Goal: Task Accomplishment & Management: Use online tool/utility

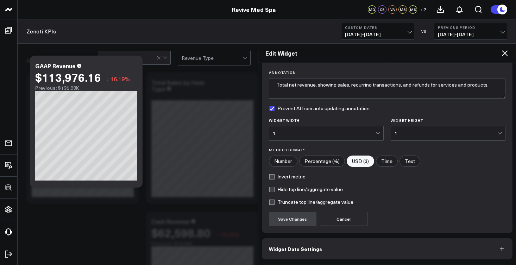
scroll to position [75, 0]
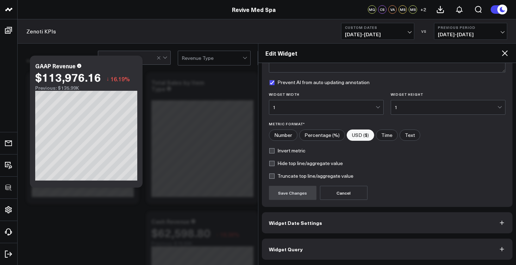
click at [325, 247] on button "Widget Query" at bounding box center [387, 249] width 251 height 21
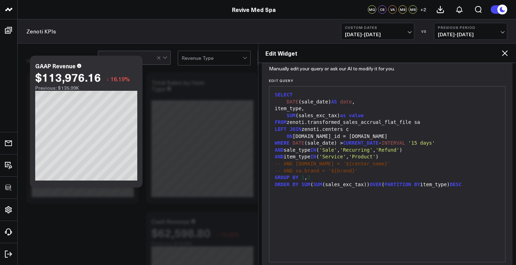
scroll to position [105, 0]
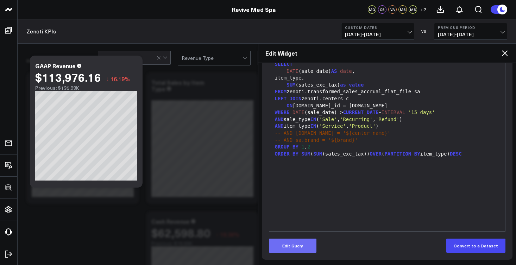
click at [302, 245] on button "Edit Query" at bounding box center [293, 246] width 48 height 14
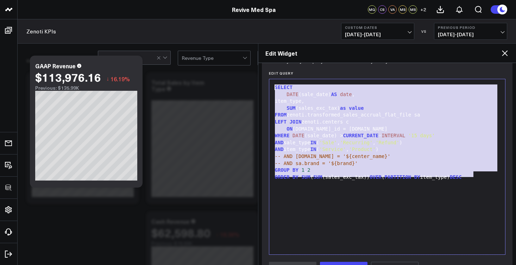
scroll to position [70, 0]
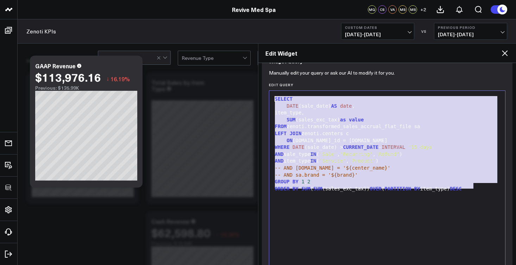
drag, startPoint x: 480, startPoint y: 153, endPoint x: 273, endPoint y: 100, distance: 213.9
click at [273, 100] on div "SELECT DATE (sale_date) AS date , item_type, SUM (sales_exc_tax) as value FROM …" at bounding box center [387, 178] width 229 height 168
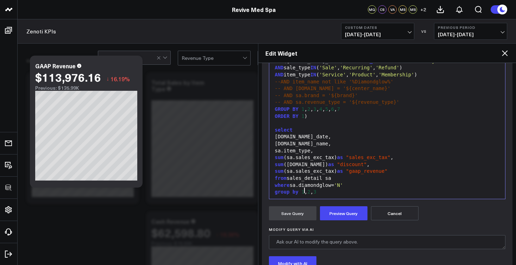
scroll to position [138, 0]
click at [276, 133] on div "[DOMAIN_NAME]_date," at bounding box center [387, 136] width 229 height 7
click at [319, 189] on div "group by 1 , 2 , 3" at bounding box center [387, 192] width 229 height 7
click at [276, 140] on div "[DOMAIN_NAME]_name," at bounding box center [387, 143] width 229 height 7
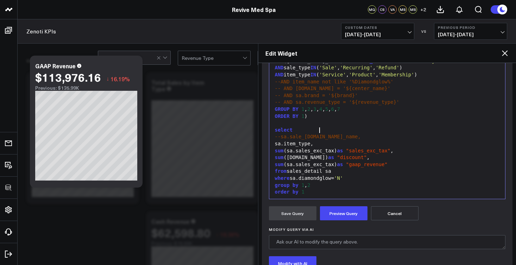
scroll to position [102, 0]
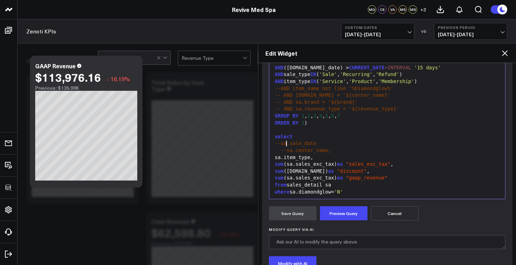
click at [277, 147] on div "--sa.center_name," at bounding box center [387, 150] width 229 height 7
click at [279, 147] on div "--sa.center_name," at bounding box center [387, 150] width 229 height 7
click at [313, 195] on div "group by 1 , 2" at bounding box center [387, 198] width 229 height 7
click at [341, 211] on button "Preview Query" at bounding box center [344, 213] width 48 height 14
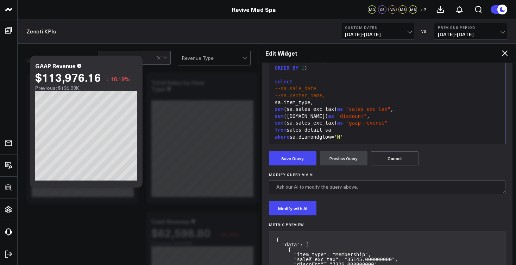
click at [273, 99] on div "sa.item_type," at bounding box center [387, 102] width 229 height 7
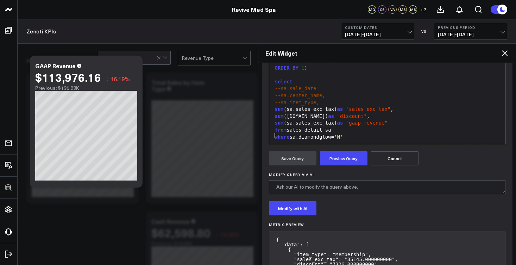
click at [276, 141] on span "group" at bounding box center [282, 144] width 15 height 6
click at [335, 160] on button "Preview Query" at bounding box center [344, 158] width 48 height 14
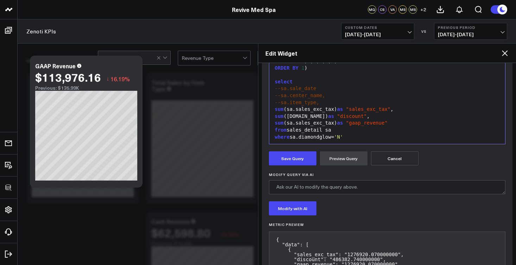
click at [275, 113] on span "sum" at bounding box center [279, 116] width 9 height 6
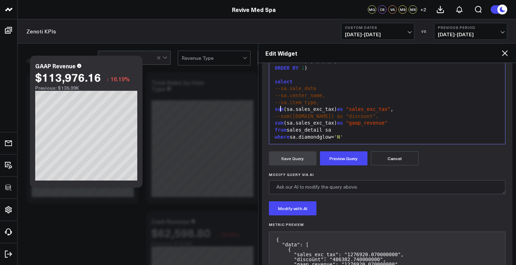
click at [276, 106] on span "sum" at bounding box center [279, 109] width 9 height 6
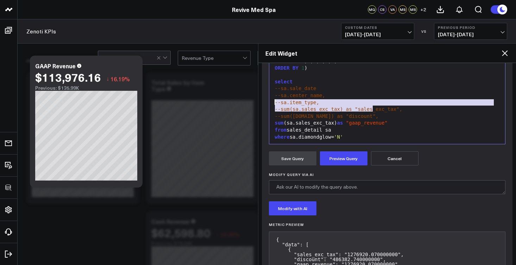
drag, startPoint x: 375, startPoint y: 110, endPoint x: 268, endPoint y: 103, distance: 107.2
click at [268, 103] on div "Manually edit your query or ask our AI to modify it for you. Edit Query 99 1 2 …" at bounding box center [387, 124] width 251 height 349
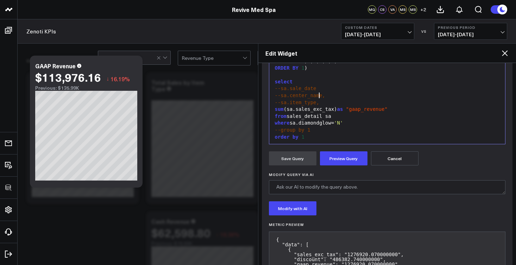
scroll to position [95, 0]
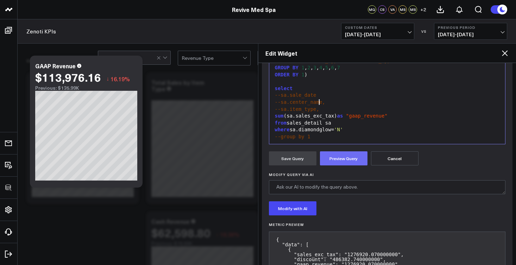
click at [354, 163] on button "Preview Query" at bounding box center [344, 158] width 48 height 14
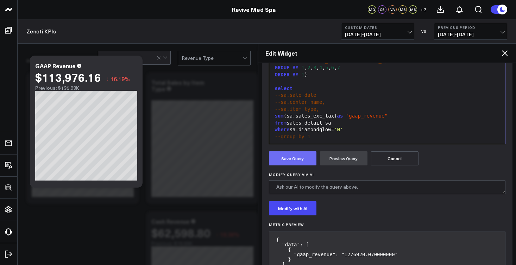
click at [297, 160] on button "Save Query" at bounding box center [293, 158] width 48 height 14
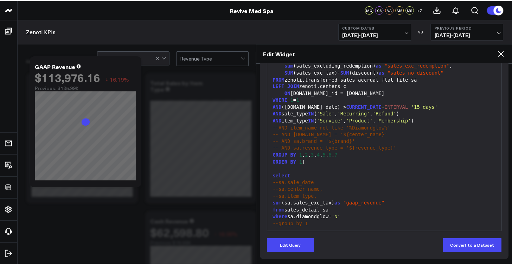
scroll to position [105, 0]
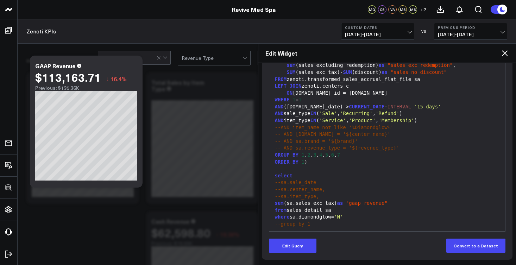
click at [503, 52] on icon at bounding box center [504, 53] width 8 height 8
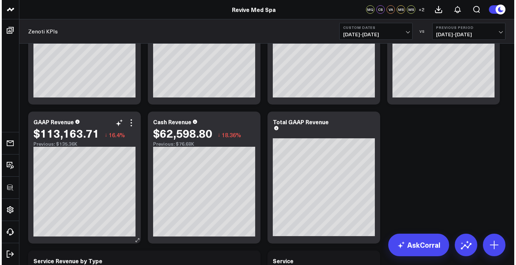
scroll to position [101, 0]
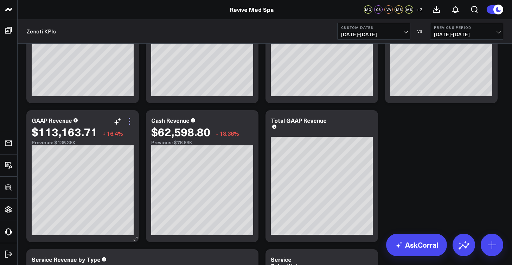
click at [129, 120] on icon at bounding box center [129, 121] width 8 height 8
click at [130, 123] on icon at bounding box center [129, 121] width 8 height 8
click at [128, 120] on icon at bounding box center [129, 121] width 8 height 8
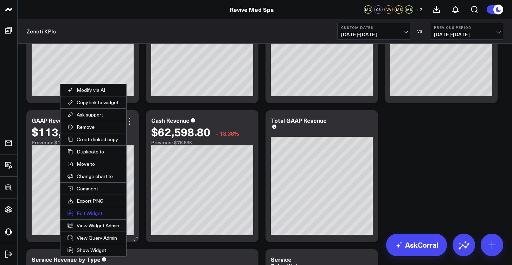
click at [86, 215] on button "Edit Widget" at bounding box center [94, 213] width 66 height 12
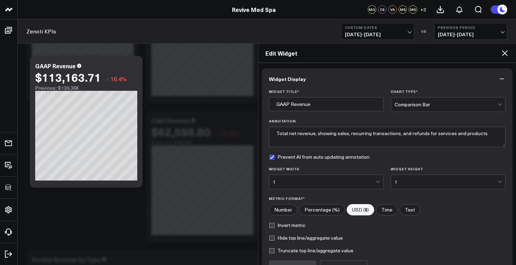
scroll to position [75, 0]
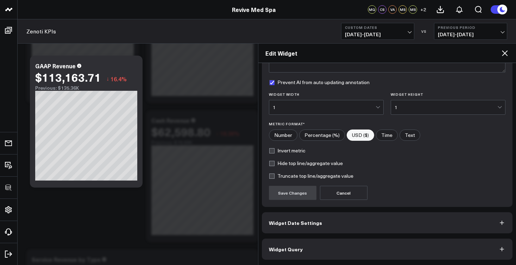
click at [327, 251] on button "Widget Query" at bounding box center [387, 249] width 251 height 21
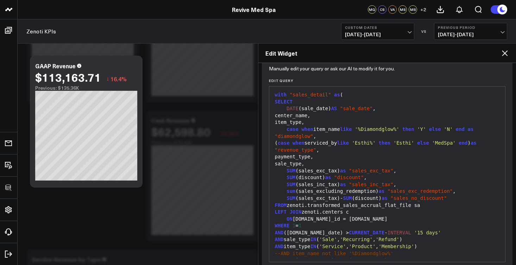
click at [317, 132] on div "case when item_name like '%Diamondglow%' then 'Y' else 'N' end as "diamondglow"…" at bounding box center [387, 133] width 229 height 14
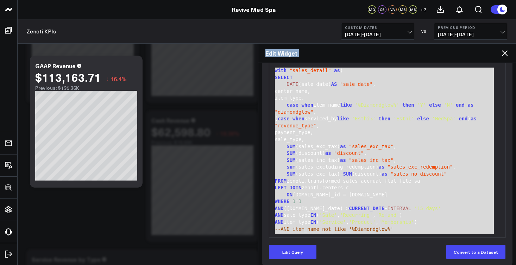
scroll to position [105, 0]
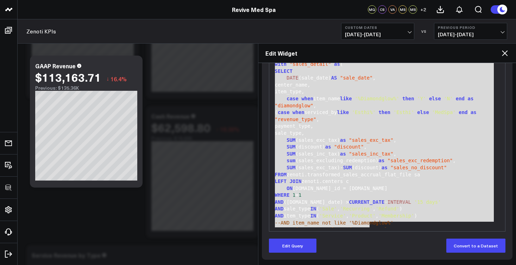
drag, startPoint x: 272, startPoint y: 94, endPoint x: 405, endPoint y: 227, distance: 188.4
click at [405, 227] on div "99 1 2 3 4 5 6 7 8 9 10 11 12 13 14 15 16 17 18 19 20 21 22 23 24 25 26 27 28 2…" at bounding box center [387, 144] width 237 height 176
copy div "with "sales_detail" as ( SELECT DATE (sale_date) AS "sale_date" , center_name, …"
click at [505, 54] on icon at bounding box center [504, 53] width 8 height 8
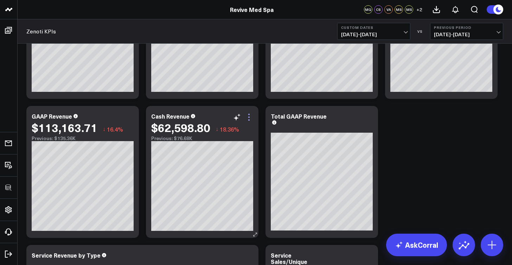
click at [249, 117] on icon at bounding box center [248, 116] width 1 height 1
click at [249, 120] on icon at bounding box center [248, 119] width 1 height 1
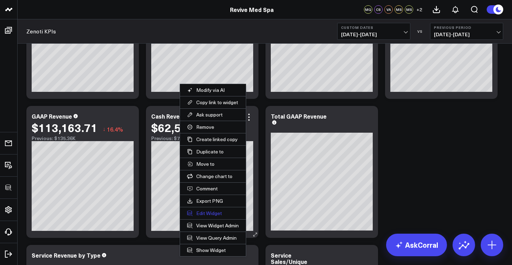
click at [219, 212] on button "Edit Widget" at bounding box center [213, 213] width 66 height 12
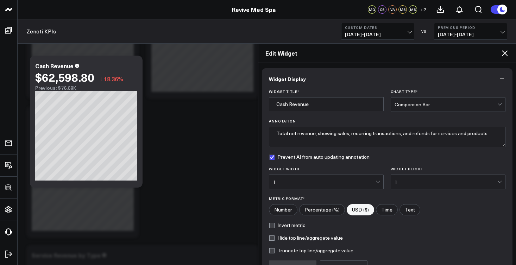
scroll to position [75, 0]
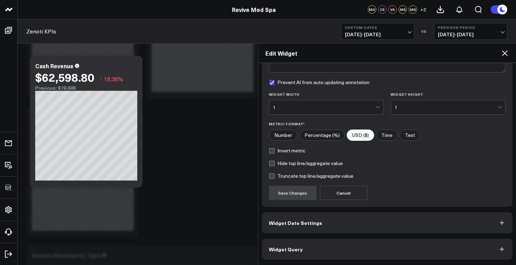
click at [325, 258] on button "Widget Query" at bounding box center [387, 249] width 251 height 21
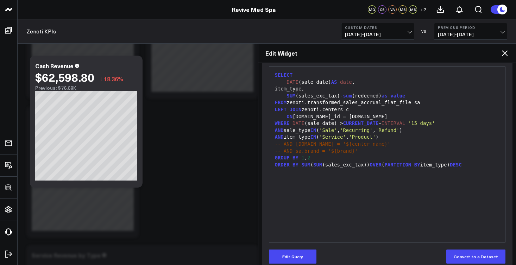
scroll to position [82, 0]
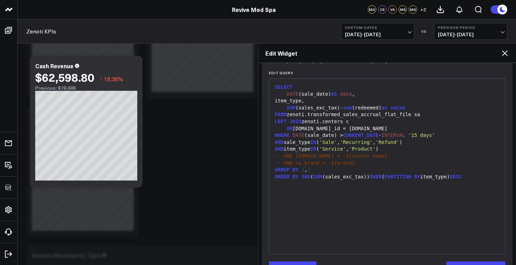
click at [489, 175] on div "ORDER BY SUM ( SUM (sales_exc_tax)) OVER ( PARTITION BY item_type) DESC" at bounding box center [387, 177] width 229 height 7
click at [478, 175] on div "ORDER BY SUM ( SUM (sales_exc_tax)) OVER ( PARTITION BY item_type) DESC" at bounding box center [387, 177] width 229 height 7
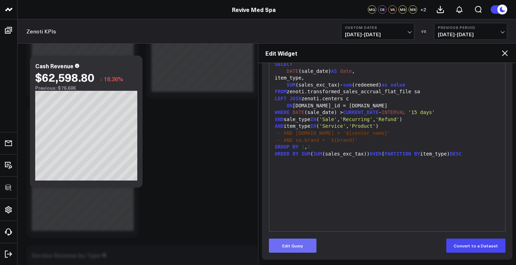
click at [306, 245] on button "Edit Query" at bounding box center [293, 246] width 48 height 14
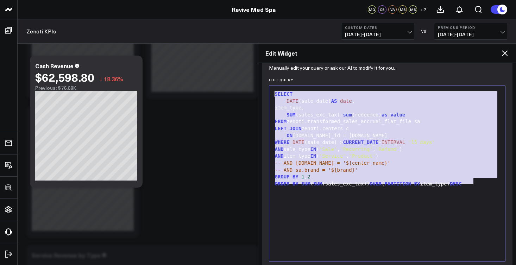
scroll to position [62, 0]
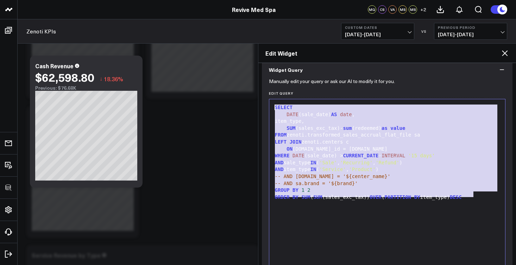
drag, startPoint x: 480, startPoint y: 152, endPoint x: 273, endPoint y: 107, distance: 211.3
click at [273, 107] on div "SELECT DATE (sale_date) AS date , item_type, SUM (sales_exc_tax)- sum (redeemed…" at bounding box center [387, 187] width 229 height 168
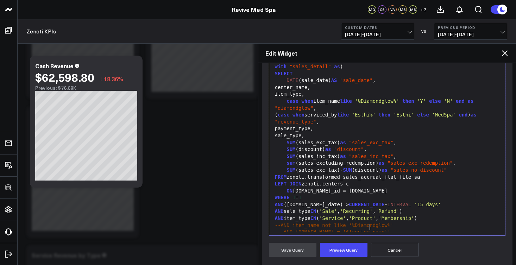
scroll to position [110, 0]
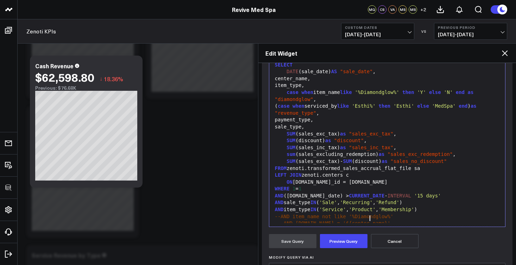
click at [450, 159] on div "SUM (sales_exc_tax)- SUM (discount) as "sales_no_discount"" at bounding box center [387, 161] width 229 height 7
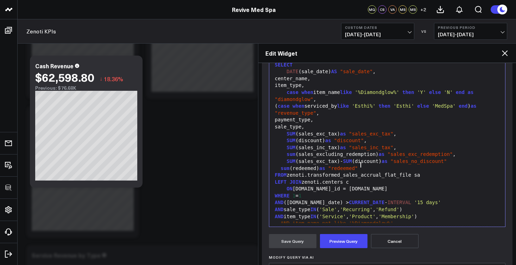
scroll to position [6, 0]
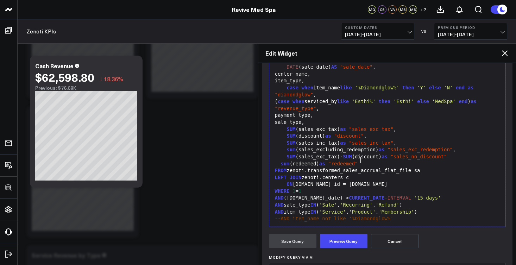
click at [414, 209] on span "'Membership'" at bounding box center [397, 212] width 36 height 6
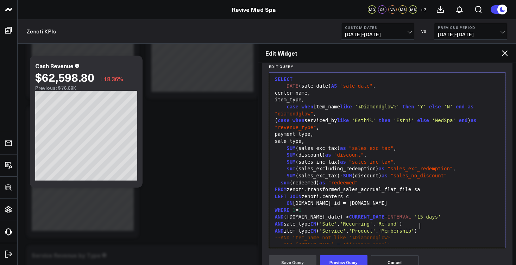
scroll to position [128, 0]
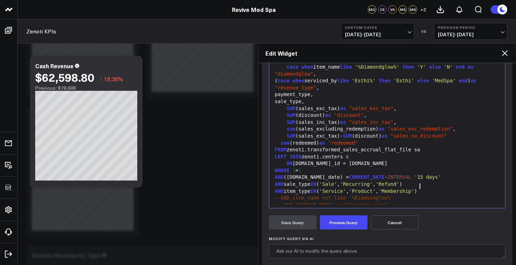
click at [505, 54] on icon at bounding box center [504, 53] width 8 height 8
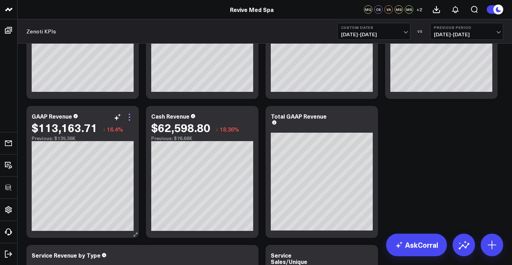
click at [130, 119] on icon at bounding box center [129, 117] width 8 height 8
click at [131, 116] on icon at bounding box center [129, 117] width 8 height 8
click at [129, 121] on div "$113,163.71 ↓ 16.4%" at bounding box center [83, 127] width 102 height 13
click at [130, 117] on icon at bounding box center [129, 116] width 1 height 1
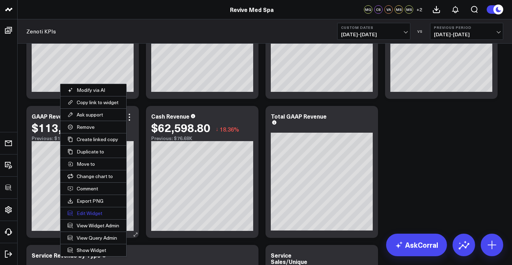
click at [93, 212] on button "Edit Widget" at bounding box center [94, 213] width 66 height 12
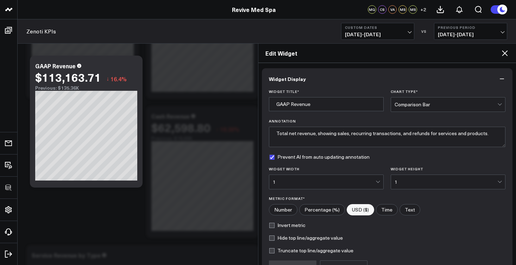
scroll to position [75, 0]
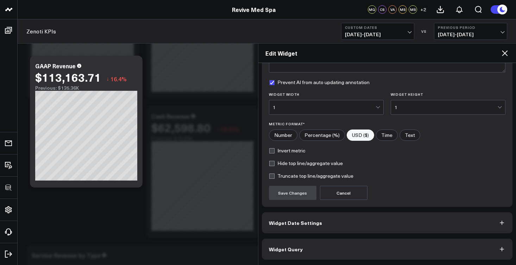
click at [297, 241] on button "Widget Query" at bounding box center [387, 249] width 251 height 21
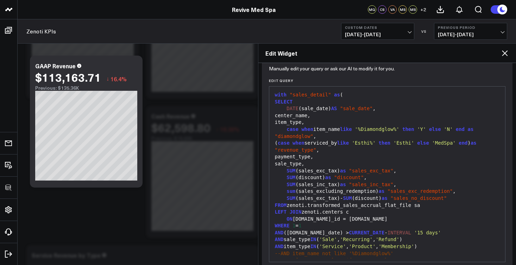
click at [297, 251] on span "--AND item_name not like '%Diamondglow%'" at bounding box center [334, 254] width 119 height 6
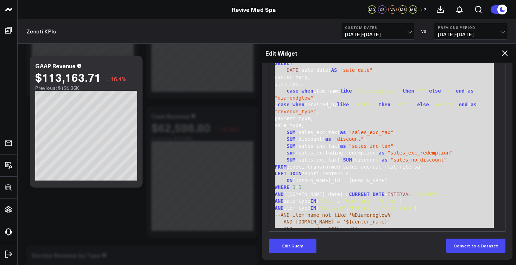
scroll to position [0, 0]
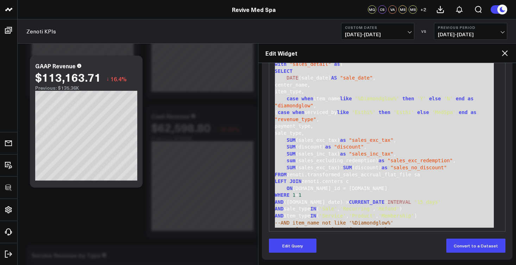
drag, startPoint x: 307, startPoint y: 224, endPoint x: 275, endPoint y: 60, distance: 167.2
click at [275, 60] on div "Edit Widget Widget Display Widget Date Settings Widget Query Manually edit your…" at bounding box center [387, 154] width 258 height 222
copy div "with "sales_detail" as ( SELECT DATE (sale_date) AS "sale_date" , center_name, …"
click at [504, 52] on icon at bounding box center [504, 53] width 8 height 8
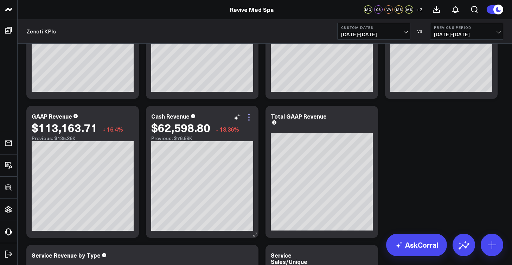
click at [252, 118] on icon at bounding box center [249, 117] width 8 height 8
click at [251, 119] on icon at bounding box center [249, 117] width 8 height 8
click at [249, 119] on icon at bounding box center [249, 117] width 8 height 8
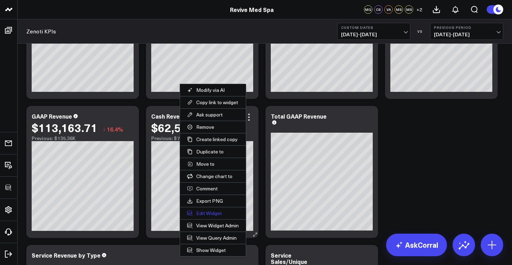
click at [212, 213] on button "Edit Widget" at bounding box center [213, 213] width 66 height 12
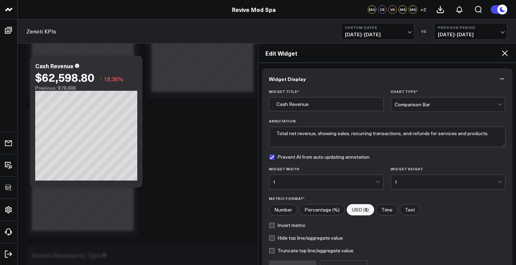
scroll to position [75, 0]
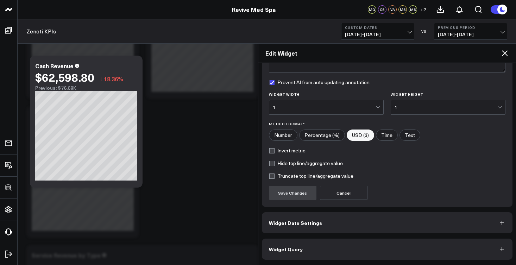
click at [324, 244] on button "Widget Query" at bounding box center [387, 249] width 251 height 21
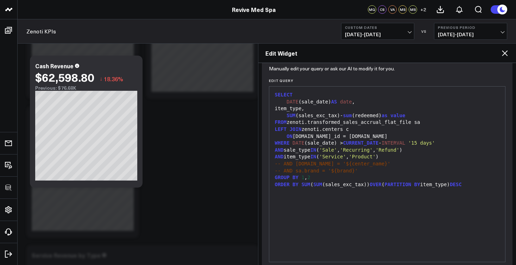
scroll to position [105, 0]
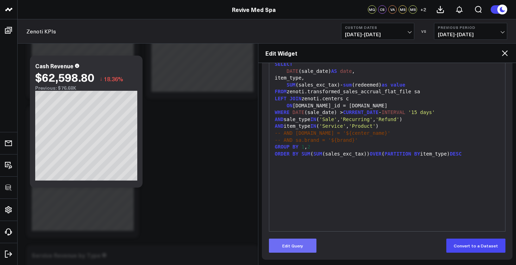
click at [306, 244] on button "Edit Query" at bounding box center [293, 246] width 48 height 14
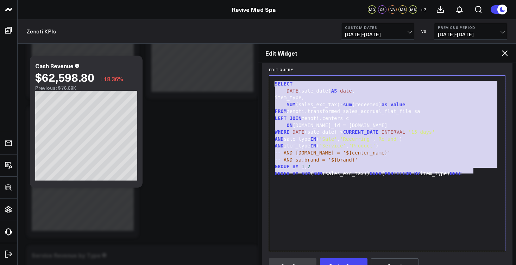
scroll to position [80, 0]
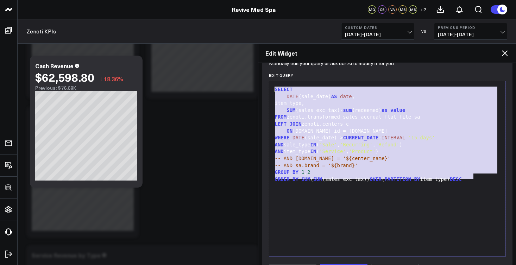
drag, startPoint x: 482, startPoint y: 153, endPoint x: 273, endPoint y: 90, distance: 218.3
click at [273, 90] on div "SELECT DATE (sale_date) AS date , item_type, SUM (sales_exc_tax)- sum (redeemed…" at bounding box center [387, 169] width 229 height 168
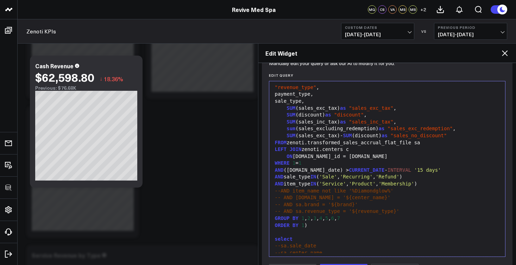
scroll to position [44, 0]
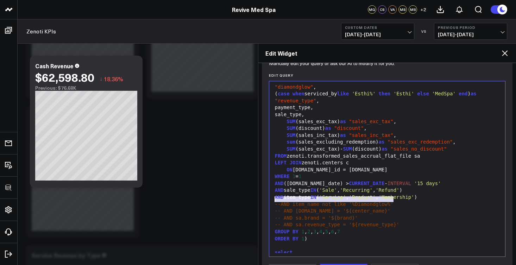
drag, startPoint x: 398, startPoint y: 198, endPoint x: 274, endPoint y: 201, distance: 123.9
click at [274, 201] on div "--AND item_name not like '%Diamondglow%'" at bounding box center [387, 204] width 229 height 7
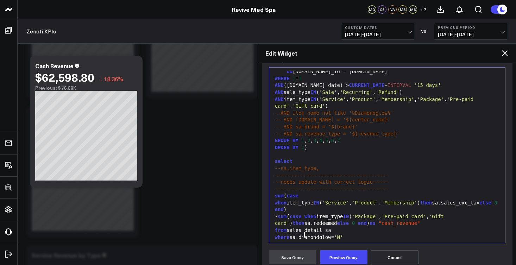
scroll to position [135, 0]
click at [340, 257] on button "Preview Query" at bounding box center [344, 257] width 48 height 14
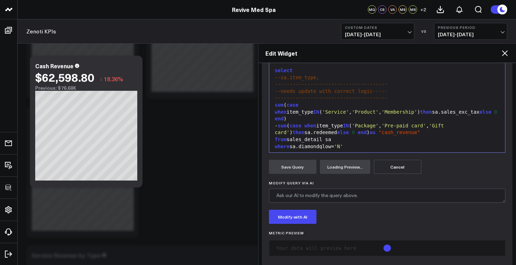
scroll to position [193, 0]
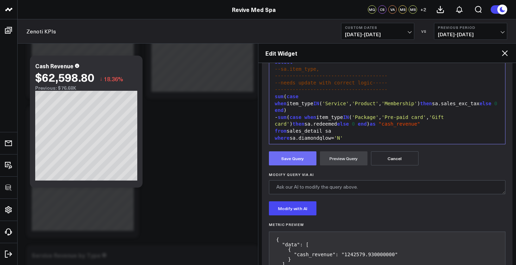
click at [299, 159] on button "Save Query" at bounding box center [293, 158] width 48 height 14
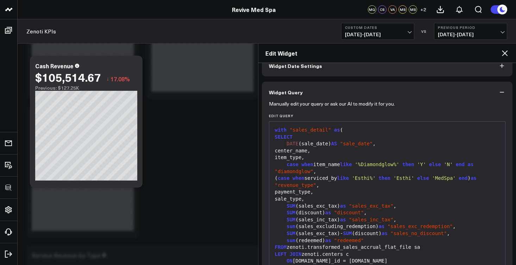
scroll to position [0, 0]
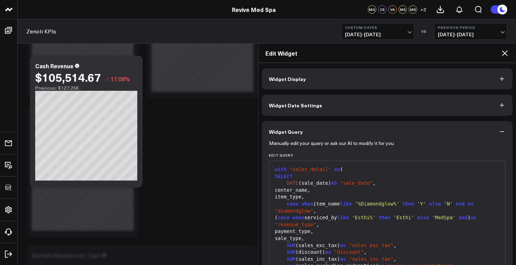
click at [333, 83] on button "Widget Display" at bounding box center [387, 78] width 251 height 21
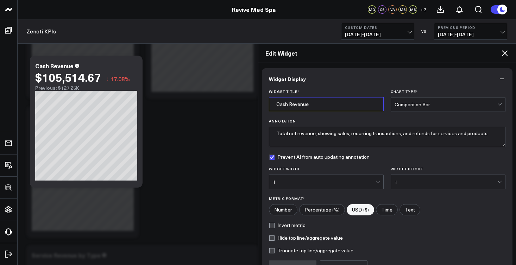
click at [320, 103] on input "Cash Revenue" at bounding box center [326, 104] width 115 height 14
type input "Cash Revenue*"
click at [333, 139] on textarea "Total net revenue, showing sales, recurring transactions, and refunds for servi…" at bounding box center [387, 137] width 237 height 20
drag, startPoint x: 272, startPoint y: 134, endPoint x: 488, endPoint y: 139, distance: 215.8
click at [488, 139] on textarea "Total net revenue, showing sales, recurring transactions, and refunds for servi…" at bounding box center [387, 137] width 237 height 20
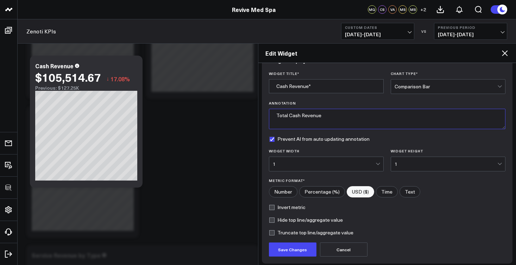
scroll to position [34, 0]
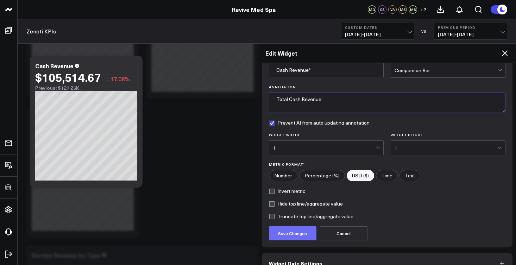
type textarea "Total Cash Revenue"
click at [310, 232] on button "Save Changes" at bounding box center [293, 233] width 48 height 14
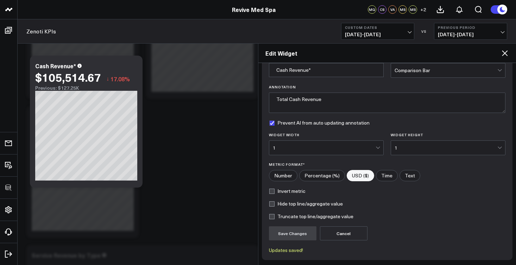
click at [507, 53] on icon at bounding box center [504, 53] width 8 height 8
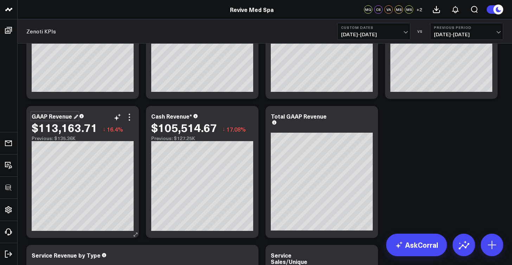
click at [60, 118] on div "GAAP Revenue" at bounding box center [55, 116] width 46 height 8
click at [128, 116] on icon at bounding box center [129, 117] width 8 height 8
click at [131, 118] on icon at bounding box center [129, 117] width 8 height 8
click at [133, 118] on icon at bounding box center [129, 117] width 8 height 8
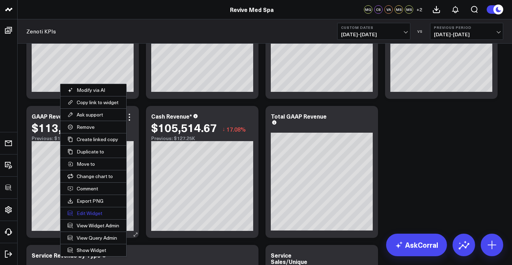
click at [88, 215] on button "Edit Widget" at bounding box center [94, 213] width 66 height 12
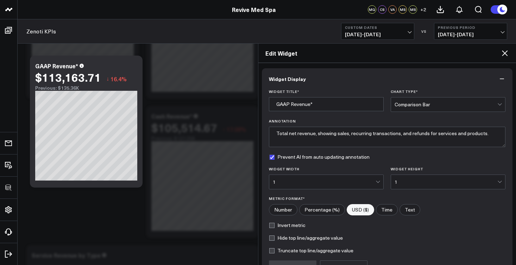
scroll to position [75, 0]
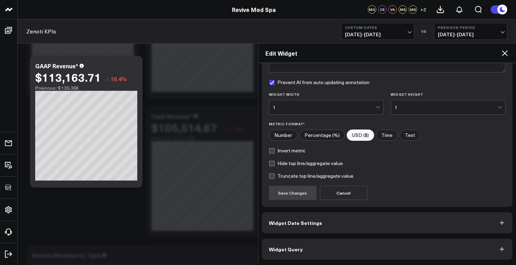
click at [320, 249] on button "Widget Query" at bounding box center [387, 249] width 251 height 21
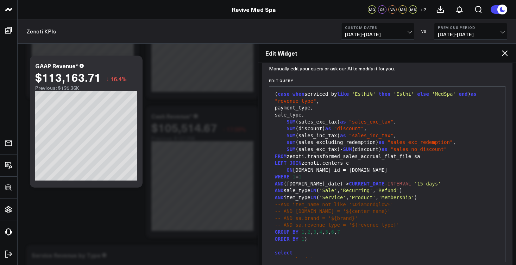
scroll to position [105, 0]
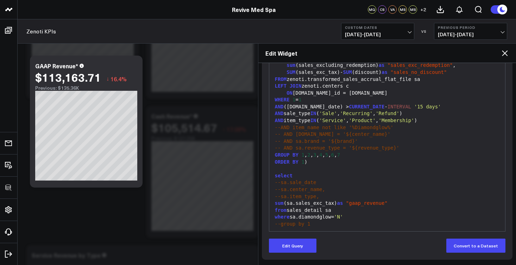
click at [303, 228] on span "1" at bounding box center [302, 231] width 3 height 6
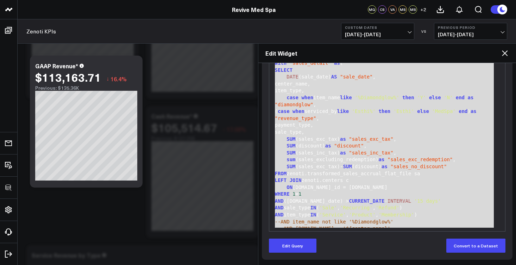
scroll to position [0, 0]
drag, startPoint x: 307, startPoint y: 223, endPoint x: 275, endPoint y: 62, distance: 164.8
click at [275, 62] on div "Edit Widget Widget Display Widget Date Settings Widget Query Manually edit your…" at bounding box center [387, 154] width 258 height 222
copy div "with "sales_detail" as ( SELECT DATE (sale_date) AS "sale_date" , center_name, …"
click at [506, 52] on icon at bounding box center [505, 53] width 6 height 6
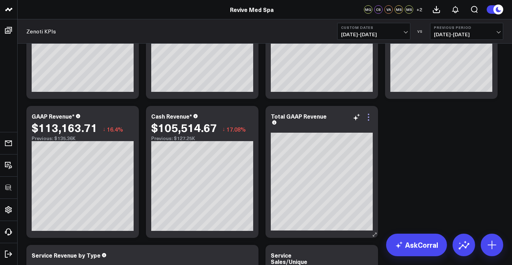
click at [370, 117] on icon at bounding box center [369, 117] width 8 height 8
click at [368, 118] on icon at bounding box center [369, 117] width 8 height 8
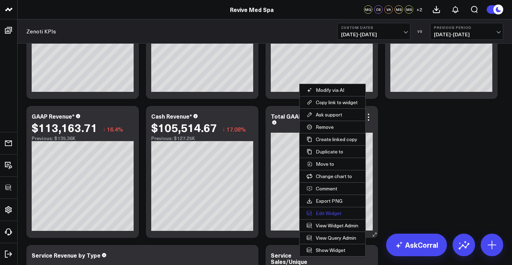
click at [329, 215] on button "Edit Widget" at bounding box center [333, 213] width 66 height 12
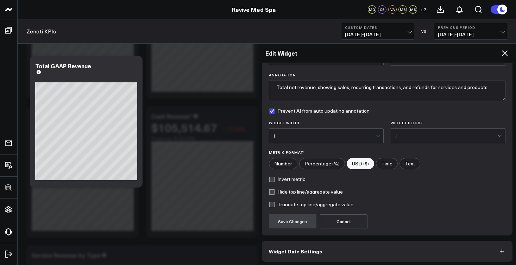
scroll to position [75, 0]
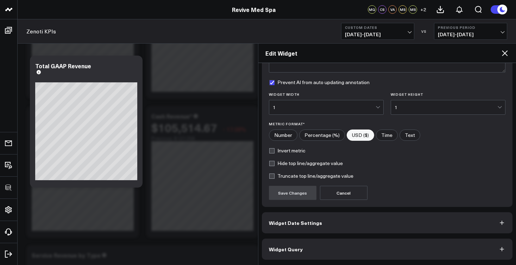
click at [348, 245] on button "Widget Query" at bounding box center [387, 249] width 251 height 21
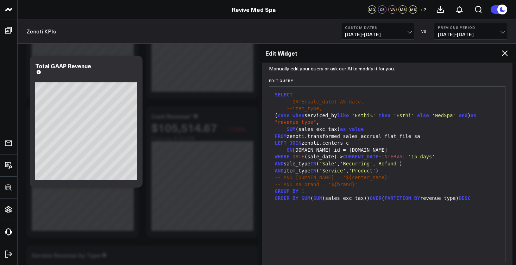
scroll to position [105, 0]
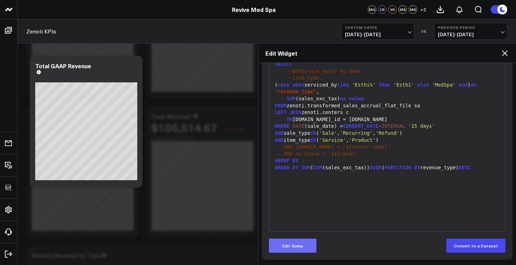
click at [309, 245] on button "Edit Query" at bounding box center [293, 246] width 48 height 14
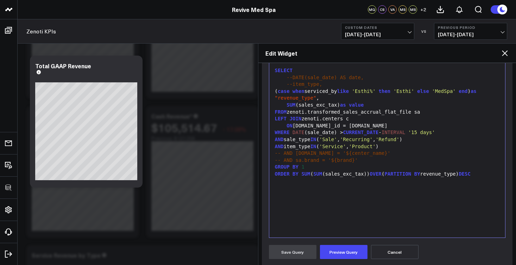
scroll to position [97, 0]
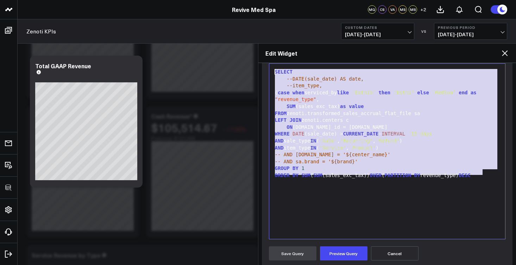
drag, startPoint x: 487, startPoint y: 171, endPoint x: 275, endPoint y: 72, distance: 234.3
click at [275, 72] on div "SELECT --DATE(sale_date) AS date, --item_type, ( case when serviced_by like 'Es…" at bounding box center [387, 151] width 229 height 168
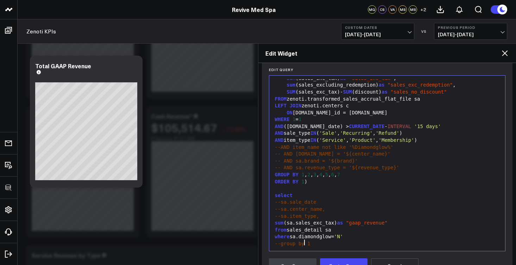
scroll to position [133, 0]
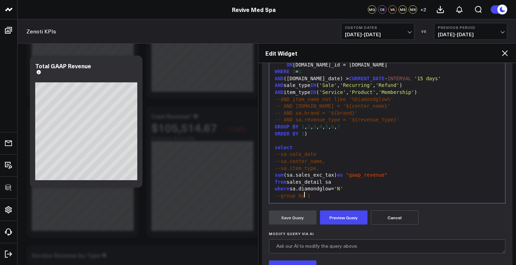
click at [280, 151] on span "--sa.sale_date" at bounding box center [296, 154] width 42 height 6
drag, startPoint x: 311, startPoint y: 147, endPoint x: 285, endPoint y: 147, distance: 26.4
click at [285, 151] on div "[DOMAIN_NAME]_date" at bounding box center [387, 154] width 229 height 7
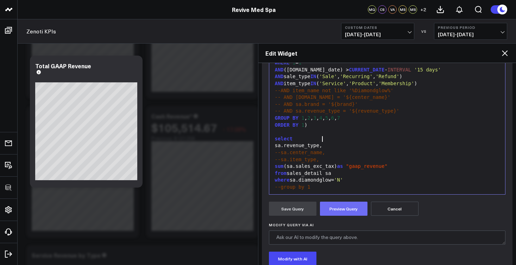
click at [360, 208] on button "Preview Query" at bounding box center [344, 209] width 48 height 14
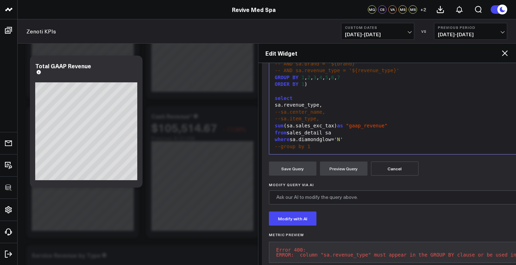
scroll to position [206, 0]
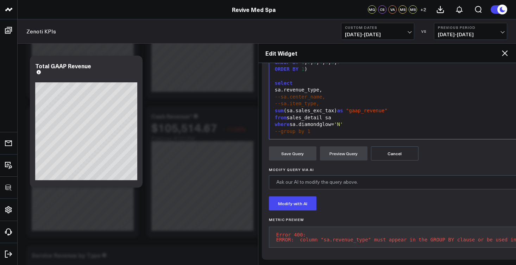
click at [280, 128] on span "--group by 1" at bounding box center [293, 131] width 36 height 6
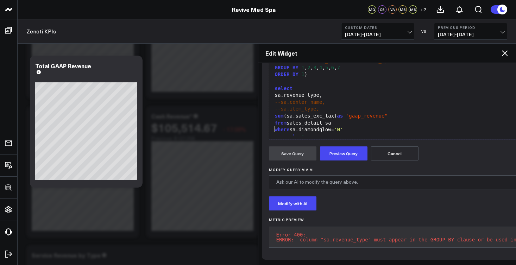
scroll to position [61, 0]
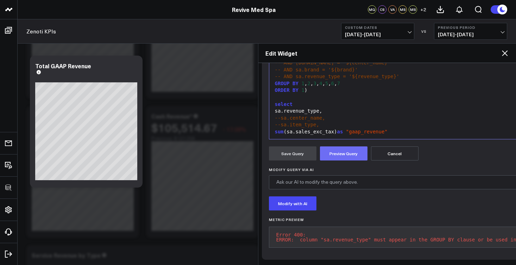
click at [338, 146] on button "Preview Query" at bounding box center [344, 153] width 48 height 14
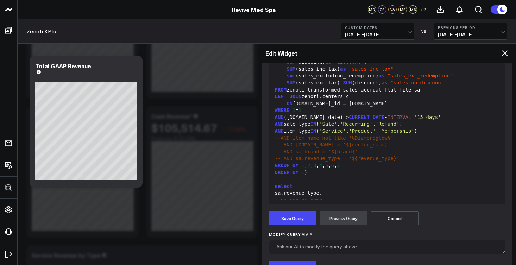
scroll to position [56, 0]
click at [273, 191] on div "sa.revenue_type," at bounding box center [387, 194] width 229 height 7
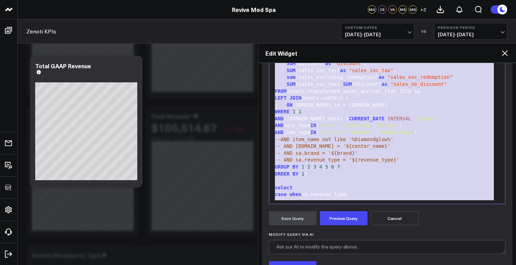
copy div "with "sales_detail" as ( SELECT DATE (sale_date) AS "sale_date" , center_name, …"
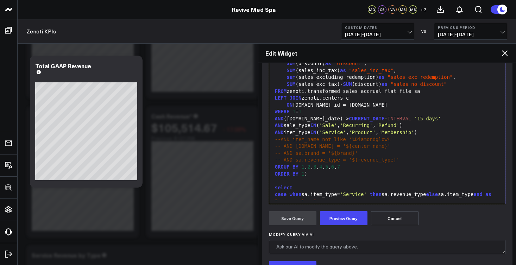
scroll to position [102, 0]
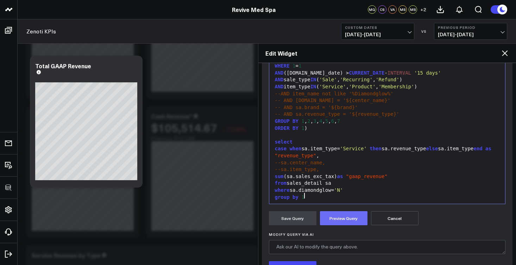
click at [341, 217] on button "Preview Query" at bounding box center [344, 218] width 48 height 14
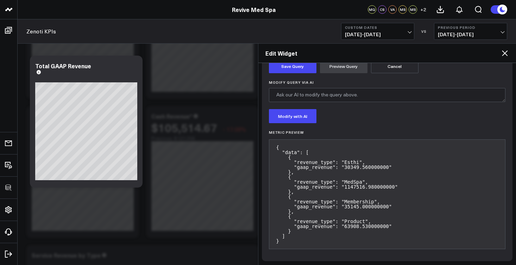
scroll to position [241, 0]
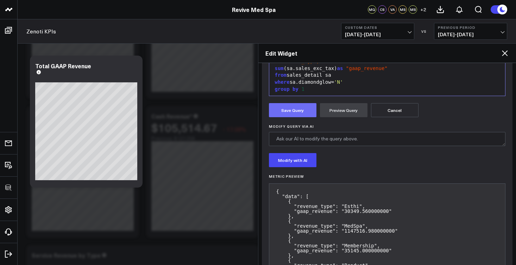
click at [302, 113] on button "Save Query" at bounding box center [293, 110] width 48 height 14
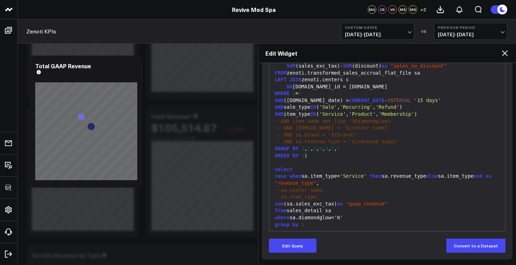
scroll to position [102, 0]
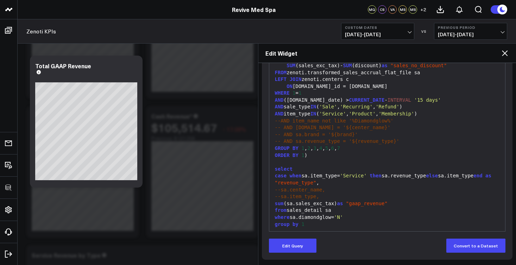
click at [307, 228] on div "order by 1" at bounding box center [387, 231] width 229 height 7
click at [294, 248] on button "Edit Query" at bounding box center [293, 246] width 48 height 14
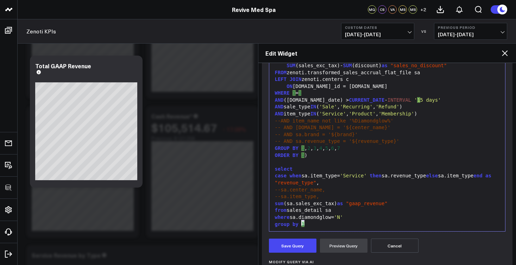
drag, startPoint x: 306, startPoint y: 223, endPoint x: 301, endPoint y: 224, distance: 4.6
click at [301, 228] on div "order by 1" at bounding box center [387, 231] width 229 height 7
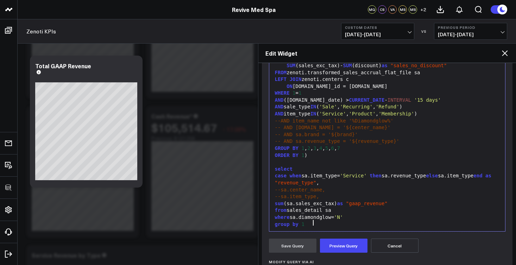
click at [313, 228] on span "(" at bounding box center [311, 231] width 3 height 6
click at [335, 249] on button "Preview Query" at bounding box center [344, 246] width 48 height 14
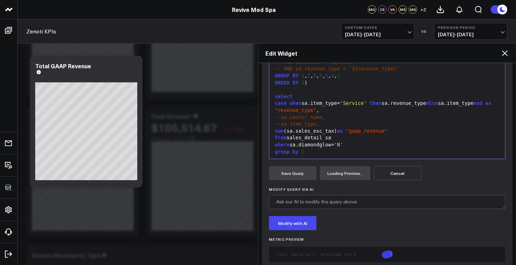
scroll to position [179, 0]
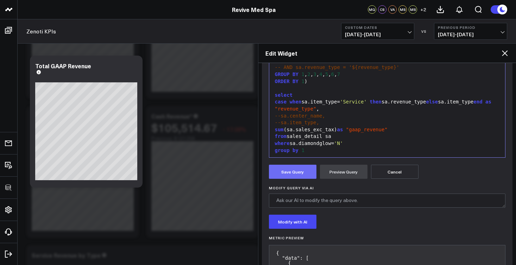
click at [301, 171] on button "Save Query" at bounding box center [293, 172] width 48 height 14
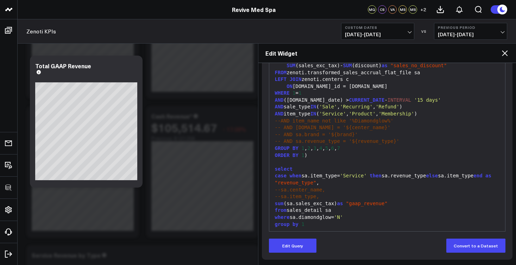
scroll to position [105, 0]
click at [307, 249] on button "Edit Query" at bounding box center [293, 246] width 48 height 14
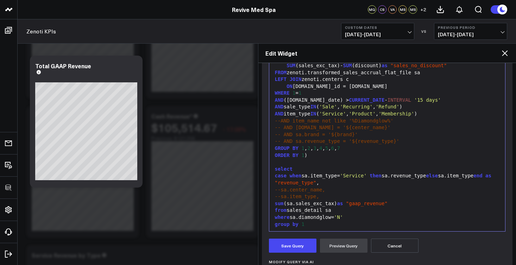
click at [379, 228] on div "order by sum (sa.sales_exc_tax)" at bounding box center [387, 231] width 229 height 7
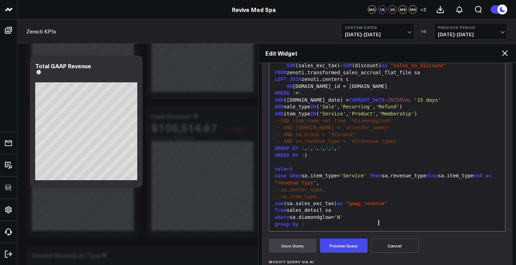
click at [377, 228] on div "order by sum (sa.sales_exc_tax) dessc" at bounding box center [387, 231] width 229 height 7
click at [358, 246] on button "Preview Query" at bounding box center [344, 246] width 48 height 14
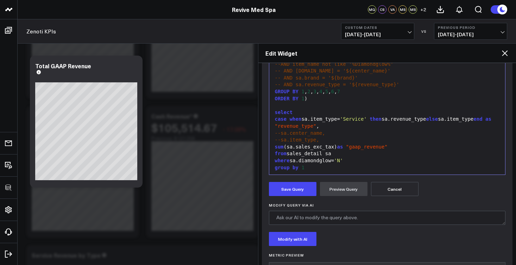
scroll to position [197, 0]
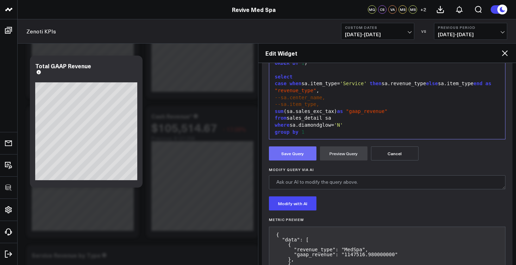
click at [295, 155] on button "Save Query" at bounding box center [293, 153] width 48 height 14
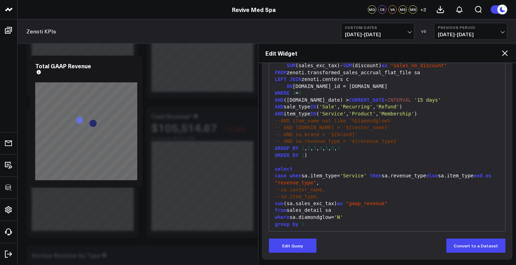
scroll to position [105, 0]
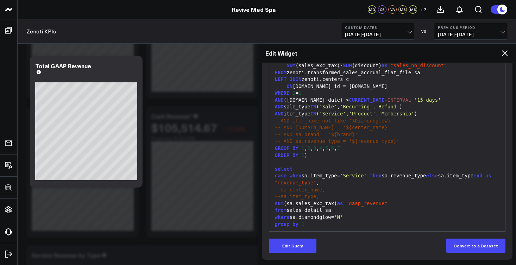
click at [504, 56] on icon at bounding box center [504, 53] width 8 height 8
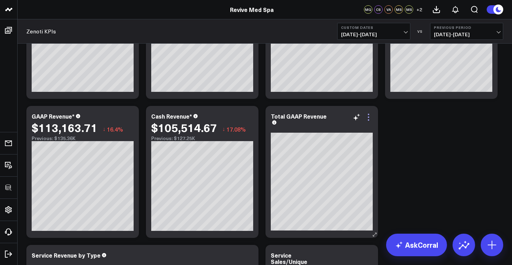
click at [369, 120] on icon at bounding box center [368, 119] width 1 height 1
click at [372, 119] on icon at bounding box center [369, 117] width 8 height 8
click at [320, 114] on div "Total GAAP Revenue" at bounding box center [299, 119] width 56 height 14
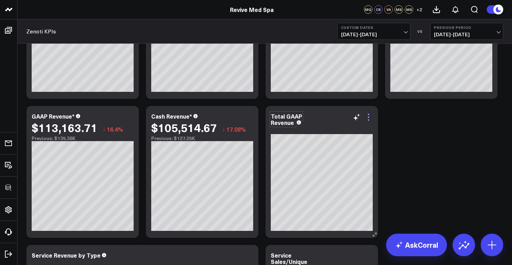
click at [369, 118] on icon at bounding box center [368, 116] width 1 height 1
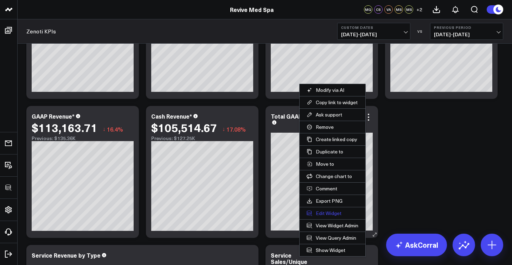
click at [323, 216] on button "Edit Widget" at bounding box center [333, 213] width 66 height 12
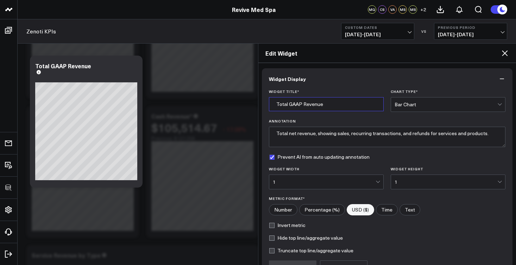
click at [298, 105] on input "Total GAAP Revenue" at bounding box center [326, 104] width 115 height 14
drag, startPoint x: 289, startPoint y: 103, endPoint x: 272, endPoint y: 102, distance: 16.9
click at [272, 102] on input "Total GAAP Revenue" at bounding box center [326, 104] width 115 height 14
click at [327, 106] on input "GAAP Revenue" at bounding box center [326, 104] width 115 height 14
type input "GAAP Revenue by Revenue Type"
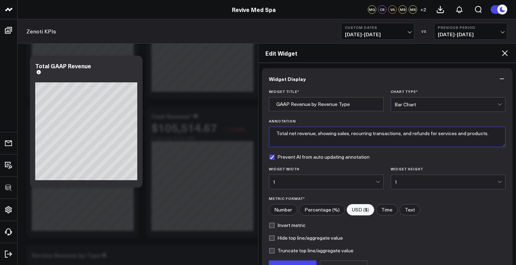
click at [326, 130] on textarea "Total net revenue, showing sales, recurring transactions, and refunds for servi…" at bounding box center [387, 137] width 237 height 20
drag, startPoint x: 314, startPoint y: 132, endPoint x: 289, endPoint y: 134, distance: 25.0
click at [289, 134] on textarea "Total net revenue, showing sales, recurring transactions, and refunds for servi…" at bounding box center [387, 137] width 237 height 20
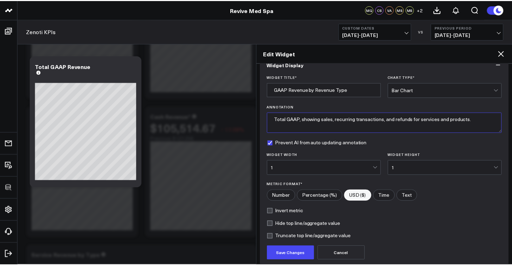
scroll to position [19, 0]
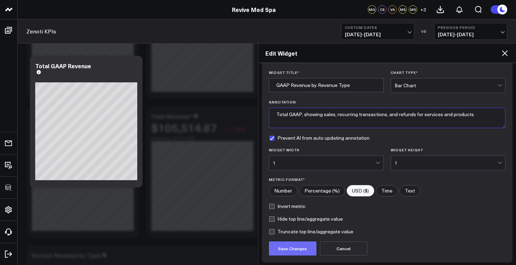
type textarea "Total GAAP, showing sales, recurring transactions, and refunds for services and…"
click at [304, 253] on button "Save Changes" at bounding box center [293, 248] width 48 height 14
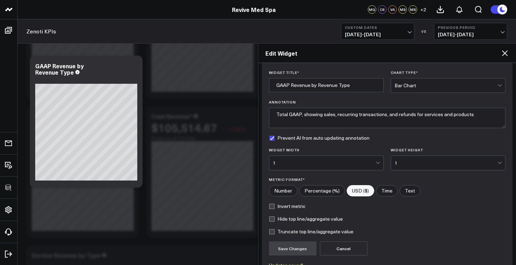
click at [506, 52] on icon at bounding box center [504, 53] width 8 height 8
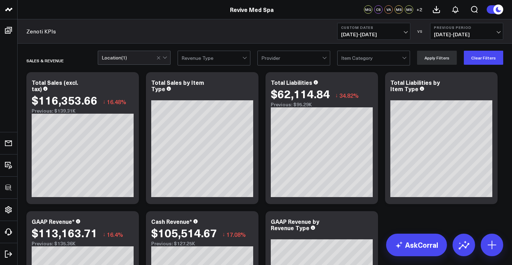
click at [147, 58] on div "Location ( 1 )" at bounding box center [129, 58] width 55 height 6
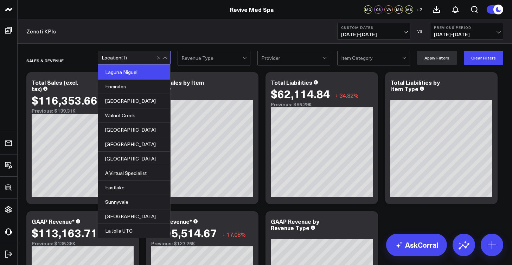
click at [167, 57] on div at bounding box center [165, 59] width 4 height 4
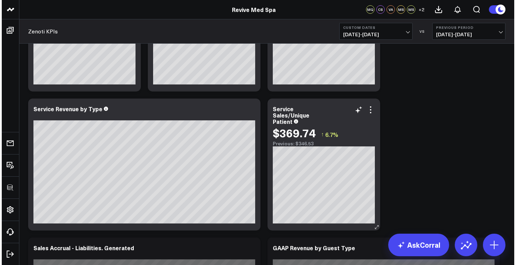
scroll to position [260, 0]
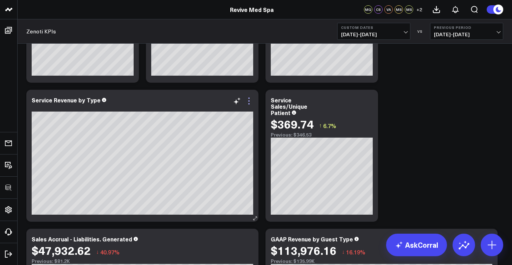
click at [250, 101] on icon at bounding box center [249, 101] width 8 height 8
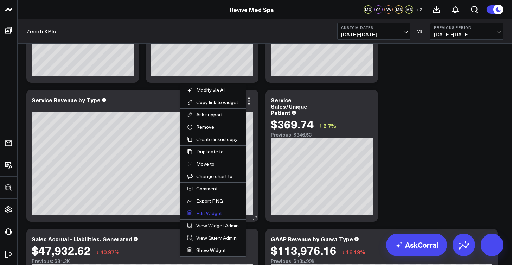
click at [220, 211] on button "Edit Widget" at bounding box center [213, 213] width 66 height 12
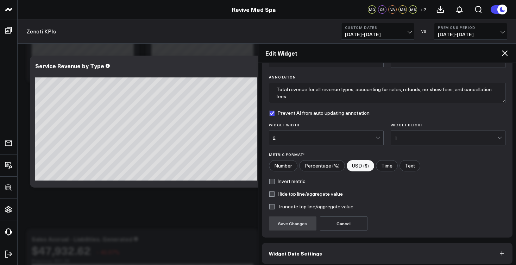
scroll to position [75, 0]
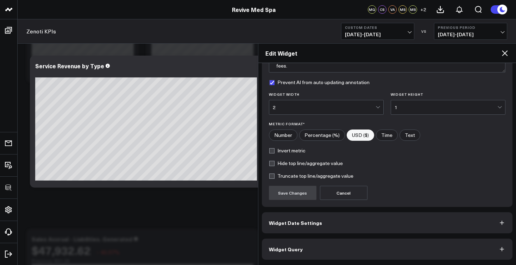
click at [345, 253] on button "Widget Query" at bounding box center [387, 249] width 251 height 21
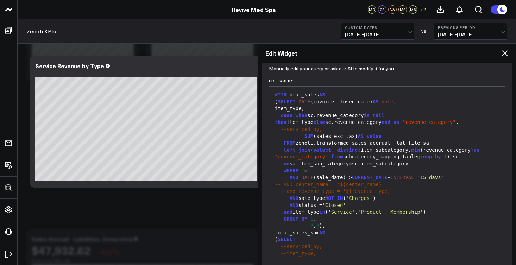
click at [287, 189] on span "--and revenue_type = '${revenue_type}'" at bounding box center [336, 191] width 113 height 6
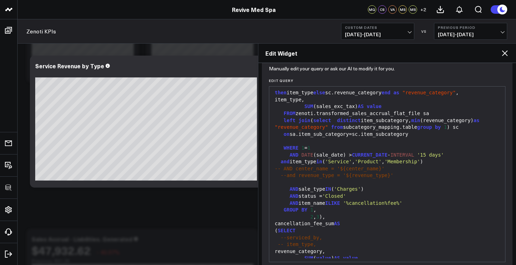
scroll to position [105, 0]
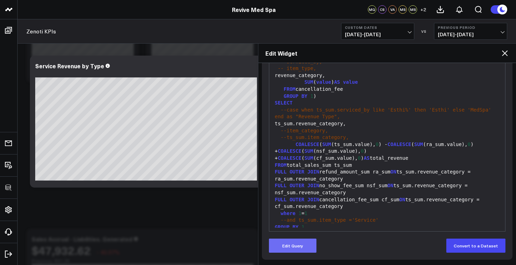
click at [308, 246] on button "Edit Query" at bounding box center [293, 246] width 48 height 14
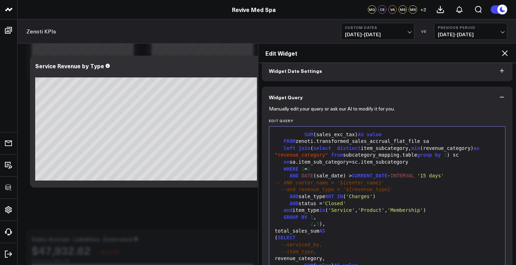
scroll to position [43, 0]
click at [317, 175] on div "AND DATE (sale_date) > CURRENT_DATE - INTERVAL '15 days'" at bounding box center [387, 174] width 229 height 7
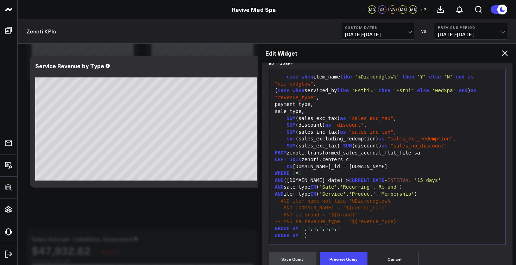
scroll to position [73, 0]
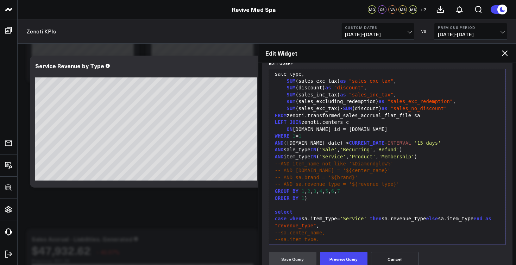
click at [393, 259] on button "Cancel" at bounding box center [395, 259] width 48 height 14
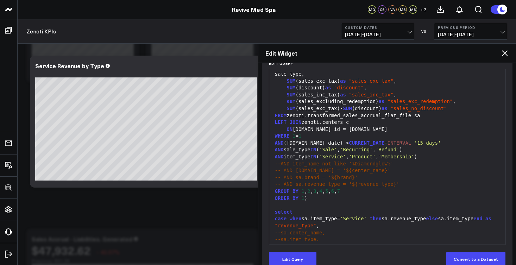
click at [505, 54] on icon at bounding box center [504, 53] width 8 height 8
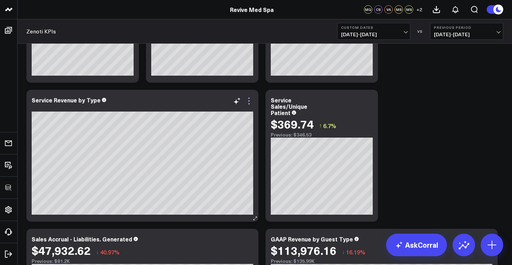
click at [249, 104] on icon at bounding box center [248, 103] width 1 height 1
click at [248, 104] on icon at bounding box center [249, 101] width 8 height 8
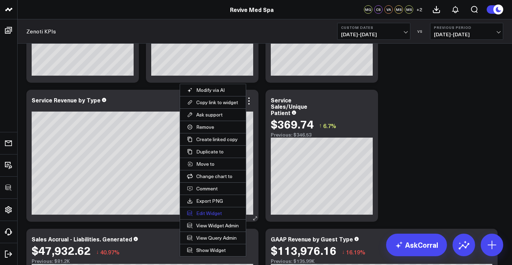
click at [203, 211] on button "Edit Widget" at bounding box center [213, 213] width 66 height 12
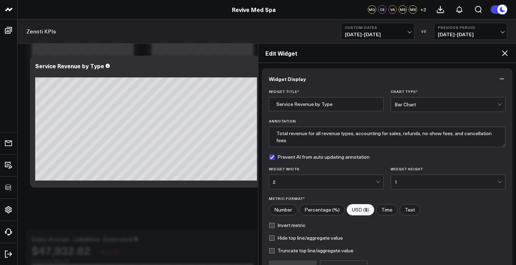
scroll to position [75, 0]
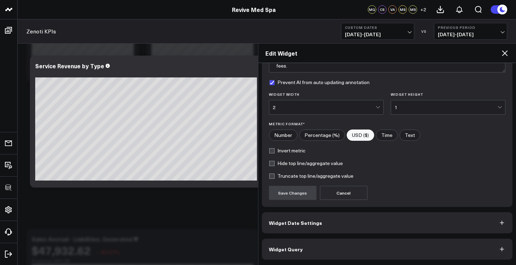
click at [297, 250] on span "Widget Query" at bounding box center [286, 249] width 34 height 6
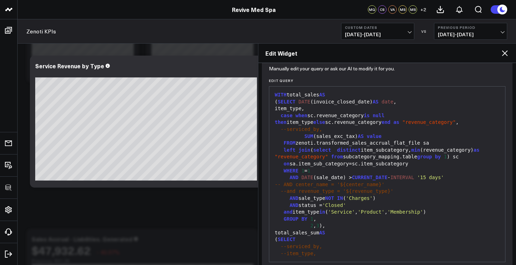
click at [297, 251] on span "--item_type," at bounding box center [298, 254] width 36 height 6
click at [429, 153] on div "left join ( select distinct item_subcategory, min (revenue_category) as "revenu…" at bounding box center [387, 154] width 229 height 14
click at [474, 155] on div "left join ( select distinct item_subcategory, min (revenue_category) as "revenu…" at bounding box center [387, 154] width 229 height 14
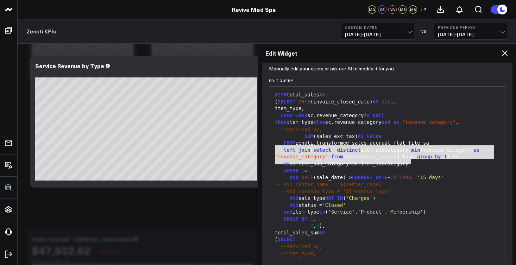
drag, startPoint x: 415, startPoint y: 163, endPoint x: 275, endPoint y: 148, distance: 141.6
copy div "left join ( select distinct item_subcategory, min (revenue_category) as "revenu…"
click at [320, 183] on span "-- AND center_name = '${center_name}'" at bounding box center [330, 185] width 110 height 6
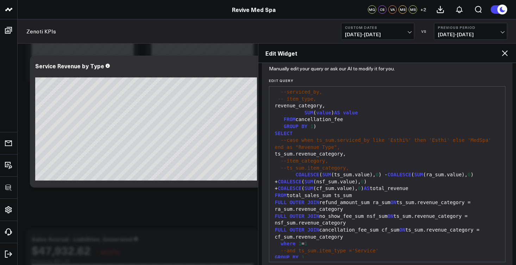
scroll to position [105, 0]
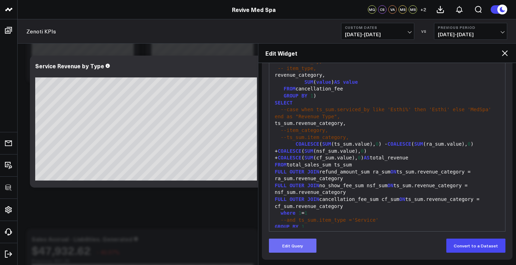
click at [300, 251] on button "Edit Query" at bounding box center [293, 246] width 48 height 14
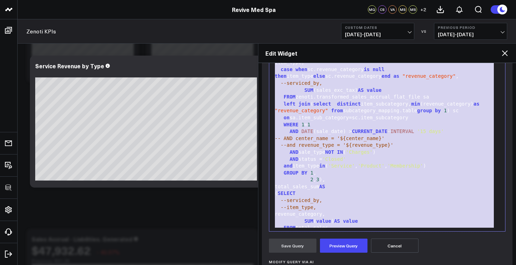
scroll to position [0, 0]
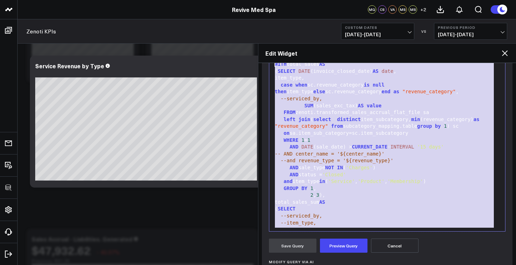
drag, startPoint x: 324, startPoint y: 224, endPoint x: 291, endPoint y: 41, distance: 186.0
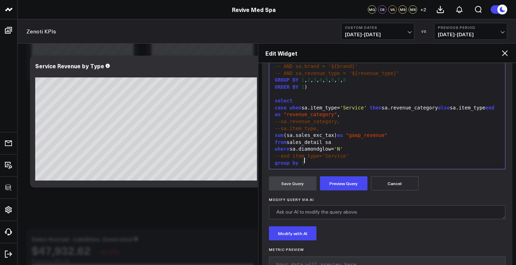
scroll to position [193, 0]
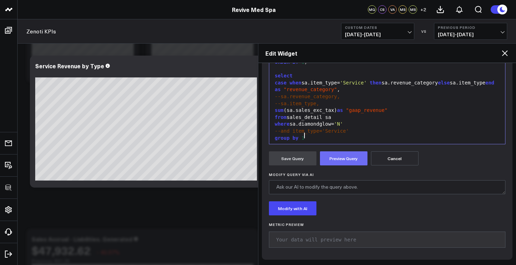
click at [355, 162] on button "Preview Query" at bounding box center [344, 158] width 48 height 14
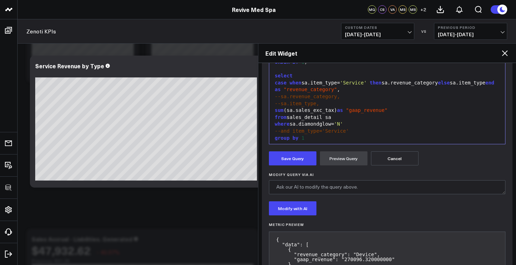
scroll to position [229, 0]
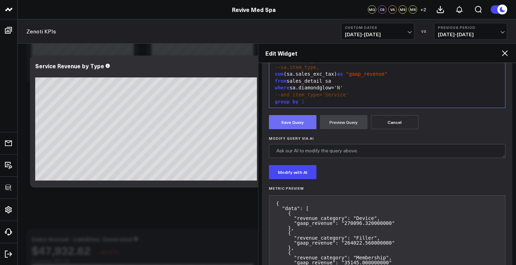
click at [303, 124] on button "Save Query" at bounding box center [293, 122] width 48 height 14
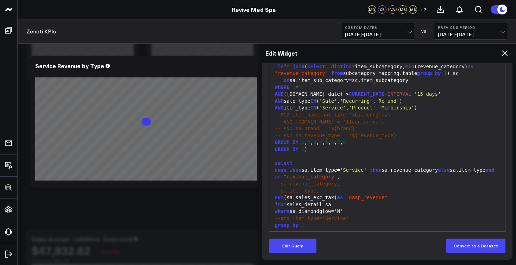
scroll to position [105, 0]
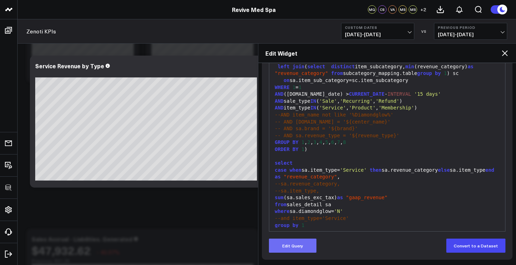
click at [302, 248] on button "Edit Query" at bounding box center [293, 246] width 48 height 14
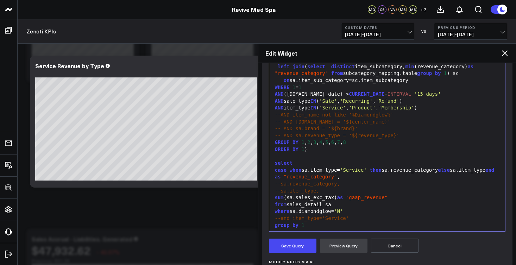
click at [309, 229] on div "order by 1" at bounding box center [387, 232] width 229 height 7
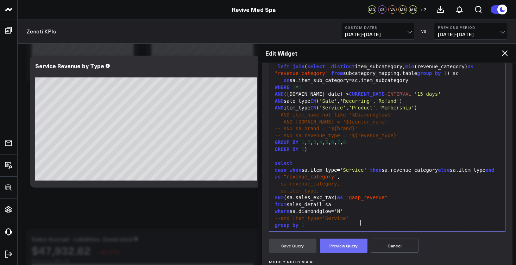
click at [346, 245] on button "Preview Query" at bounding box center [344, 246] width 48 height 14
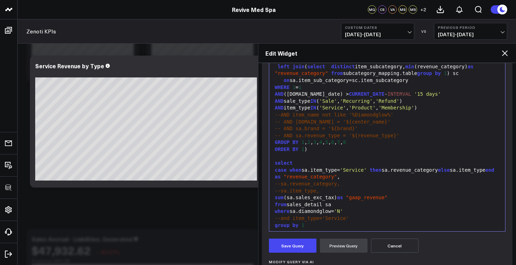
scroll to position [215, 0]
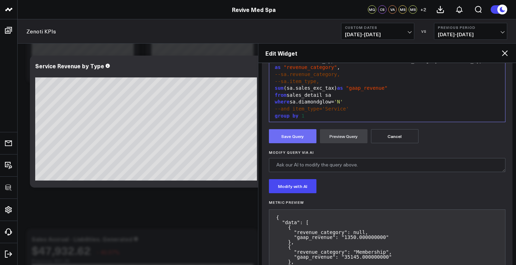
click at [306, 142] on button "Save Query" at bounding box center [293, 136] width 48 height 14
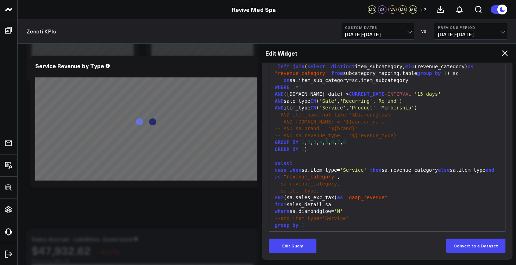
scroll to position [105, 0]
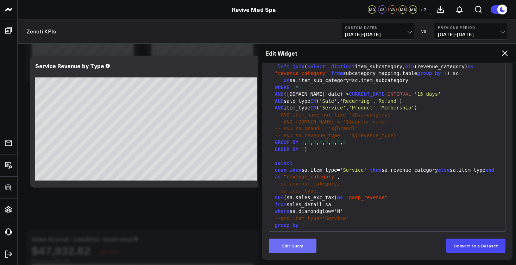
click at [309, 247] on button "Edit Query" at bounding box center [293, 246] width 48 height 14
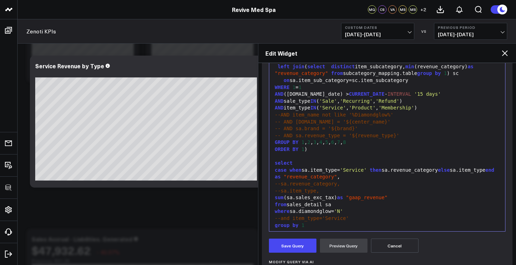
click at [380, 229] on div "order by sum (sa.sales_exc_tax)" at bounding box center [387, 232] width 229 height 7
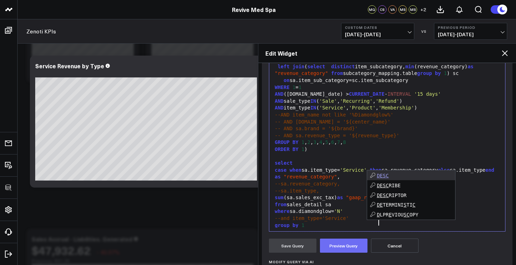
click at [338, 248] on button "Preview Query" at bounding box center [344, 246] width 48 height 14
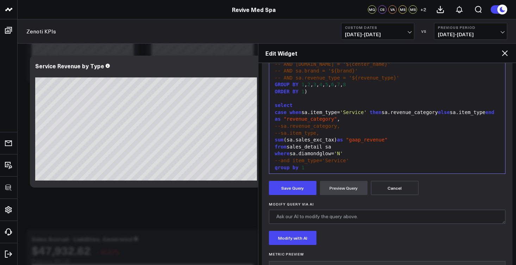
scroll to position [219, 0]
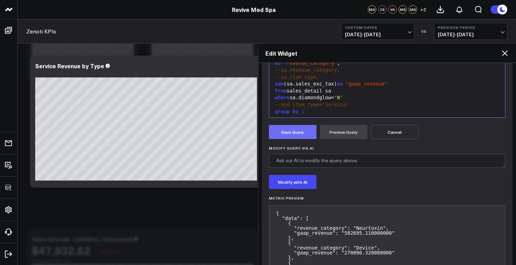
click at [285, 125] on button "Save Query" at bounding box center [293, 132] width 48 height 14
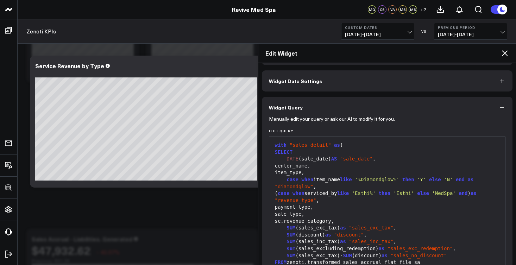
scroll to position [0, 0]
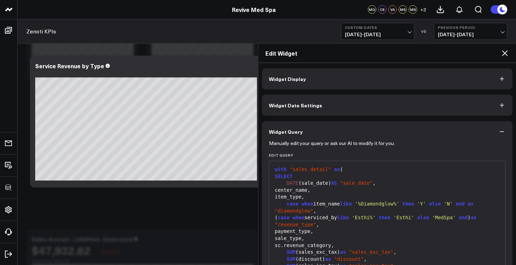
click at [353, 83] on button "Widget Display" at bounding box center [387, 78] width 251 height 21
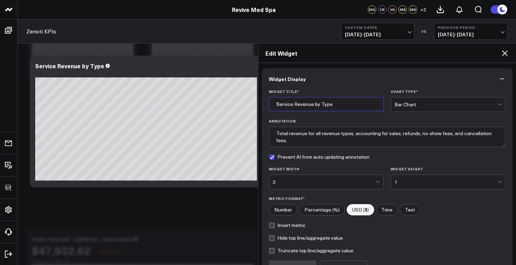
click at [336, 106] on input "Service Revenue by Type" at bounding box center [326, 104] width 115 height 14
drag, startPoint x: 335, startPoint y: 105, endPoint x: 273, endPoint y: 100, distance: 62.1
click at [273, 100] on input "Service Revenue by Type" at bounding box center [326, 104] width 115 height 14
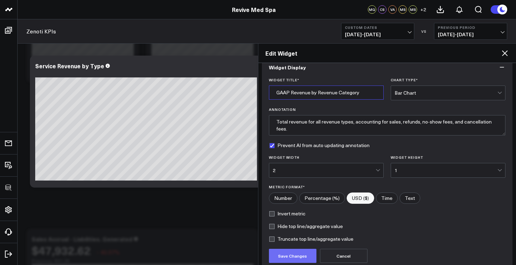
type input "GAAP Revenue by Revenue Category"
click at [295, 251] on button "Save Changes" at bounding box center [293, 256] width 48 height 14
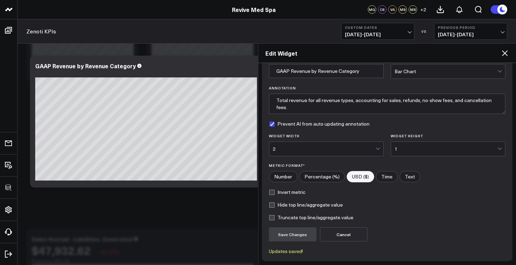
scroll to position [79, 0]
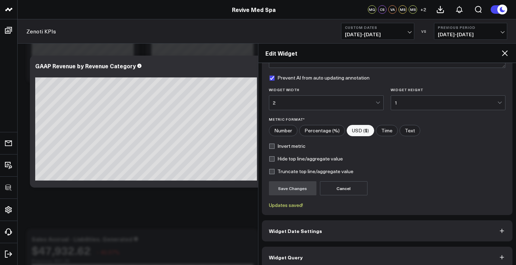
click at [326, 253] on button "Widget Query" at bounding box center [387, 257] width 251 height 21
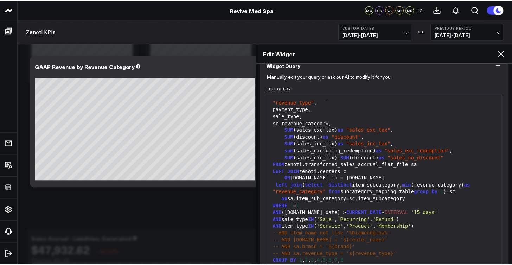
scroll to position [100, 0]
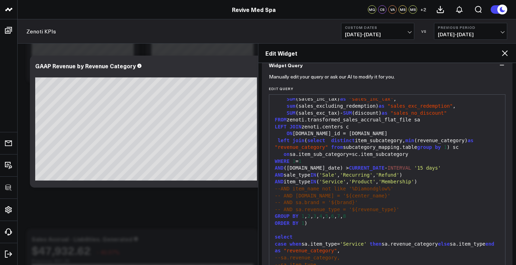
click at [503, 49] on icon at bounding box center [504, 53] width 8 height 8
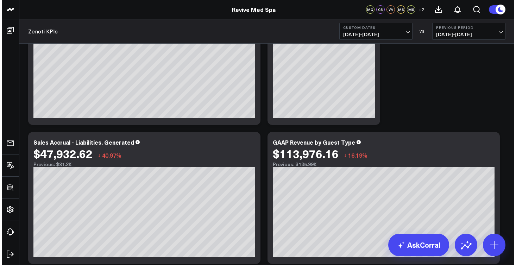
scroll to position [379, 0]
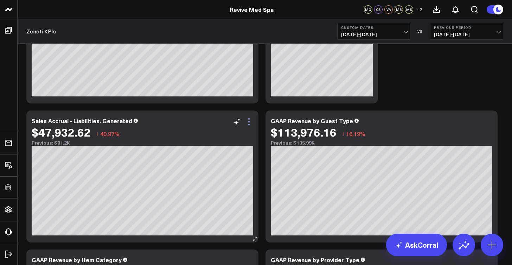
click at [250, 121] on icon at bounding box center [248, 121] width 1 height 1
click at [250, 121] on icon at bounding box center [249, 122] width 8 height 8
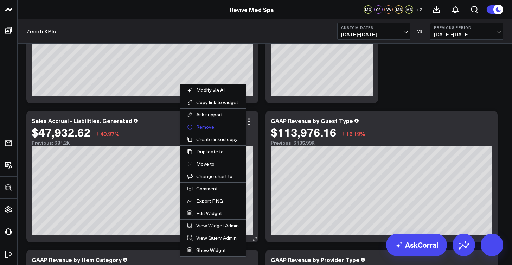
click at [214, 128] on button "Remove" at bounding box center [213, 127] width 66 height 12
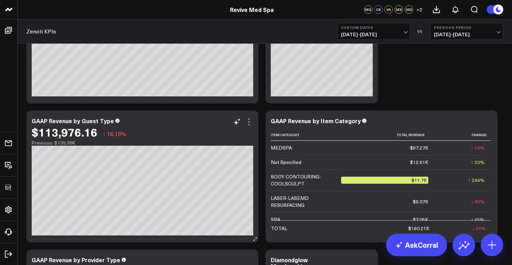
click at [247, 124] on icon at bounding box center [249, 122] width 8 height 8
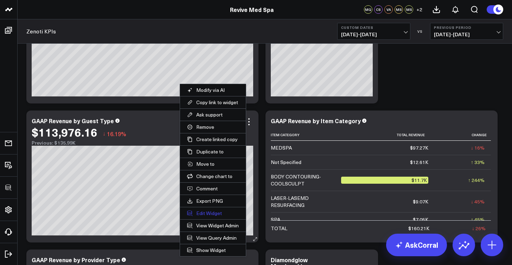
click at [219, 211] on button "Edit Widget" at bounding box center [213, 213] width 66 height 12
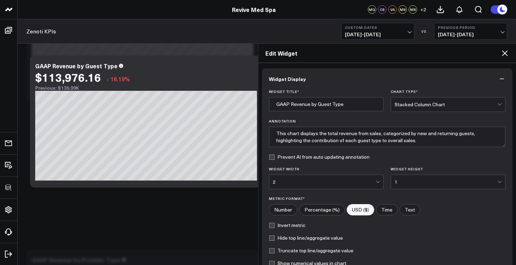
scroll to position [87, 0]
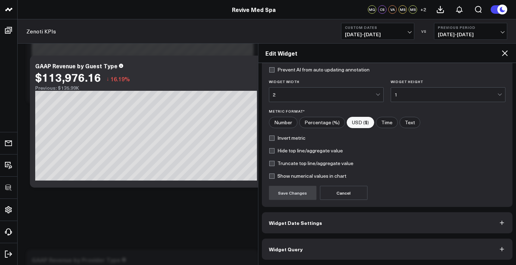
click at [320, 255] on button "Widget Query" at bounding box center [387, 249] width 251 height 21
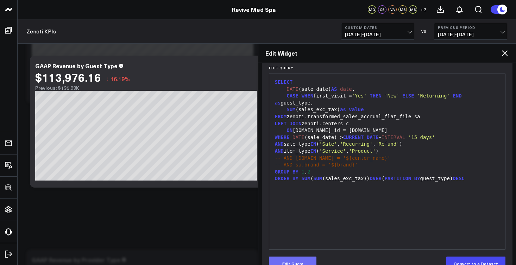
click at [304, 260] on button "Edit Query" at bounding box center [293, 264] width 48 height 14
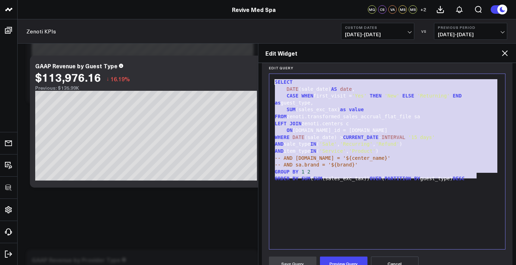
drag, startPoint x: 485, startPoint y: 174, endPoint x: 269, endPoint y: 77, distance: 236.7
click at [269, 77] on div "99 1 2 3 4 5 6 7 8 9 10 11 12 13 14 › ⌄ SELECT DATE (sale_date) AS date , CASE …" at bounding box center [387, 162] width 237 height 176
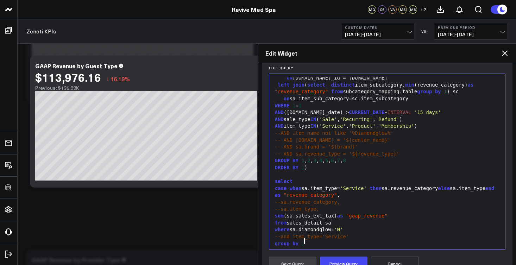
scroll to position [11, 0]
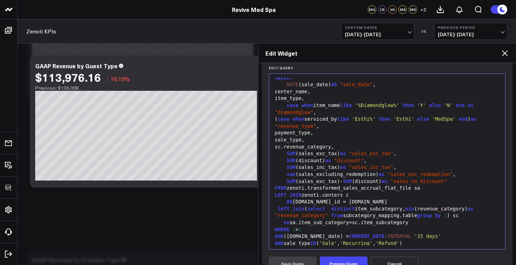
click at [349, 144] on div "sc.revenue_category," at bounding box center [387, 147] width 229 height 7
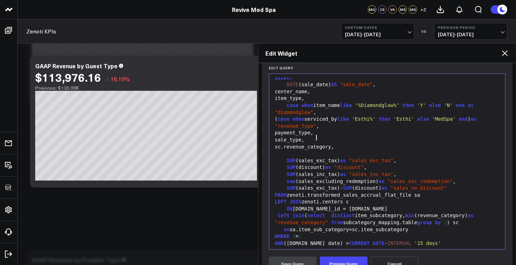
click at [345, 139] on div "sale_type," at bounding box center [387, 140] width 229 height 7
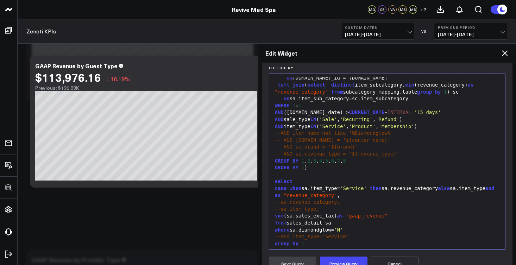
scroll to position [151, 0]
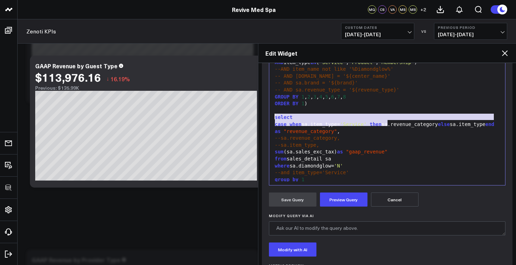
drag, startPoint x: 389, startPoint y: 124, endPoint x: 271, endPoint y: 118, distance: 117.3
click at [271, 118] on div "99 1 2 3 4 5 6 7 8 9 10 11 12 13 14 15 16 17 18 19 20 21 22 23 24 25 26 27 28 2…" at bounding box center [387, 98] width 237 height 176
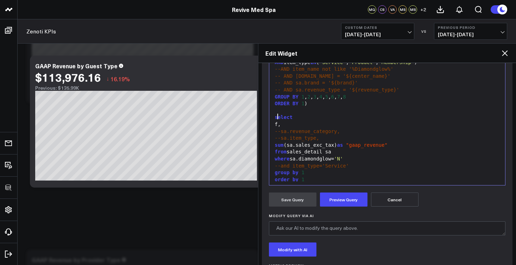
scroll to position [142, 0]
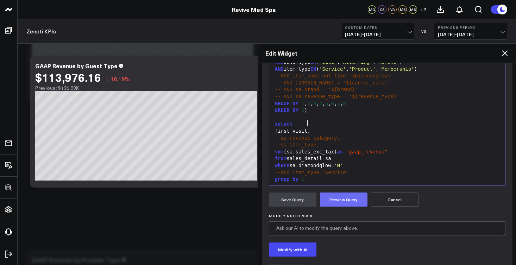
click at [348, 201] on button "Preview Query" at bounding box center [344, 200] width 48 height 14
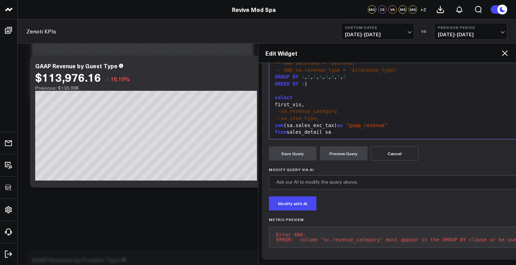
scroll to position [101, 0]
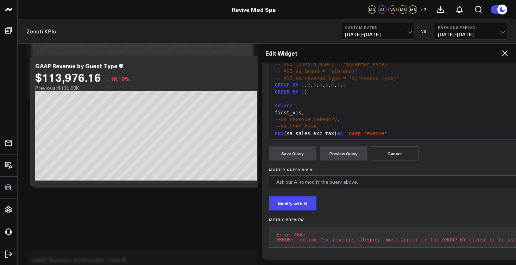
click at [353, 82] on div "GROUP BY 1 , 2 , 3 , 4 , 5 , 6 , 7 , 8" at bounding box center [435, 85] width 324 height 7
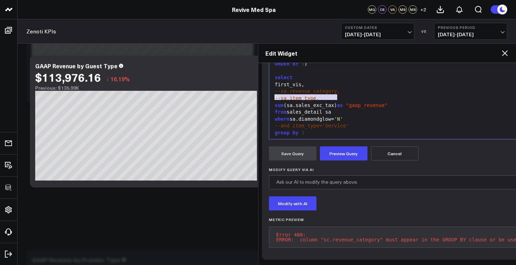
drag, startPoint x: 337, startPoint y: 89, endPoint x: 275, endPoint y: 88, distance: 61.9
click at [275, 102] on div "sum (sa.sales_exc_tax) as "gaap_revenue"" at bounding box center [435, 105] width 324 height 7
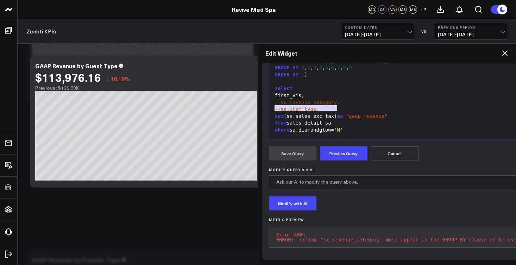
scroll to position [102, 0]
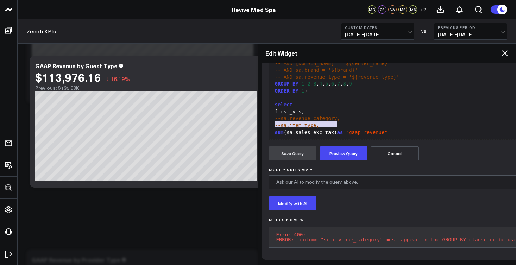
click at [276, 108] on div "first_vis," at bounding box center [435, 111] width 324 height 7
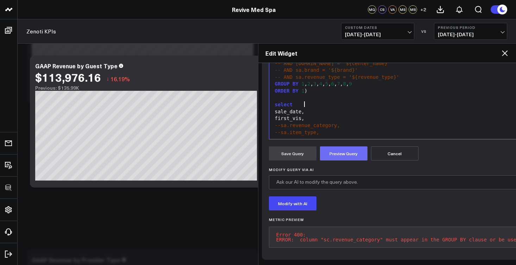
click at [330, 146] on button "Preview Query" at bounding box center [344, 153] width 48 height 14
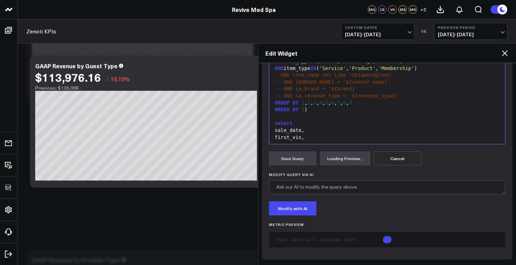
scroll to position [115, 0]
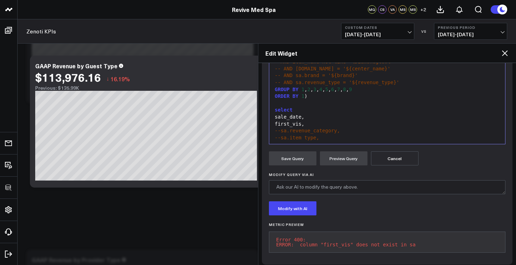
click at [308, 121] on div "first_vis," at bounding box center [387, 124] width 229 height 7
click at [346, 159] on button "Preview Query" at bounding box center [344, 158] width 48 height 14
click at [308, 121] on div "first_vist," at bounding box center [387, 124] width 229 height 7
click at [330, 158] on button "Preview Query" at bounding box center [344, 158] width 48 height 14
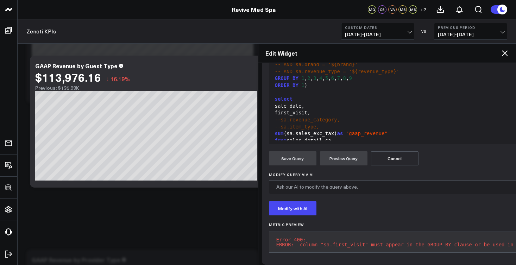
scroll to position [135, 0]
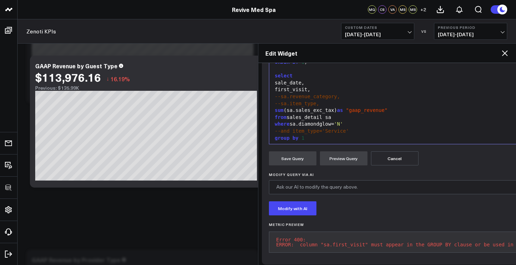
click at [309, 135] on div "group by 1" at bounding box center [428, 138] width 310 height 7
click at [338, 156] on button "Preview Query" at bounding box center [344, 158] width 48 height 14
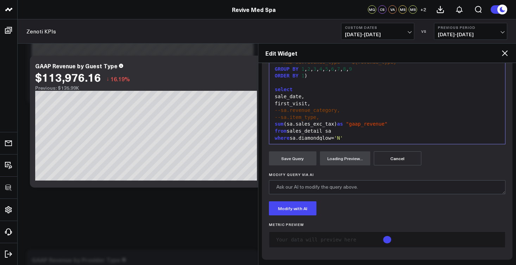
scroll to position [149, 0]
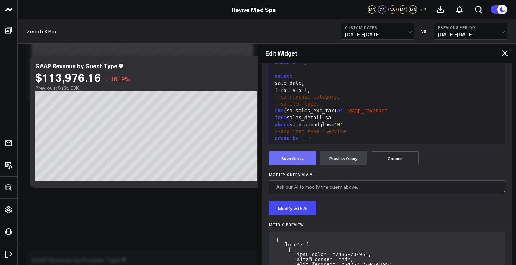
click at [300, 160] on button "Save Query" at bounding box center [293, 158] width 48 height 14
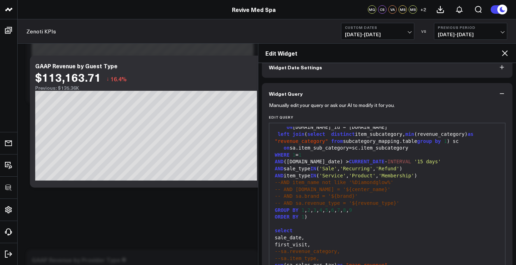
scroll to position [105, 0]
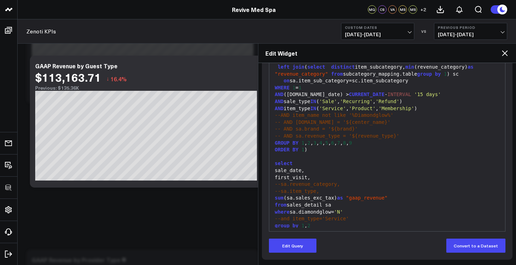
click at [301, 167] on div "sale_date," at bounding box center [387, 170] width 229 height 7
click at [299, 245] on button "Edit Query" at bounding box center [293, 246] width 48 height 14
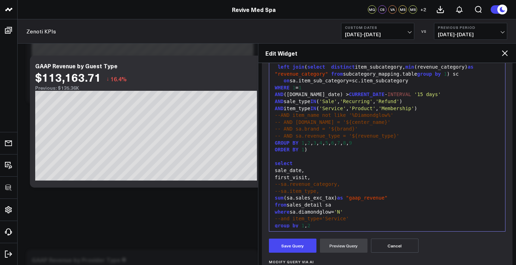
click at [277, 174] on div "first_visit," at bounding box center [387, 177] width 229 height 7
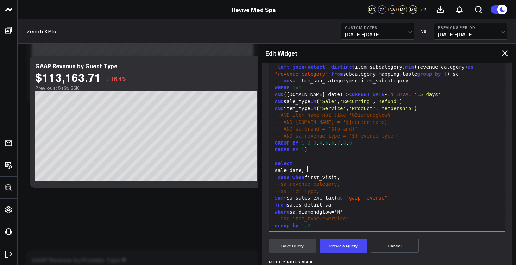
click at [343, 174] on div "case when first_visit," at bounding box center [387, 177] width 229 height 7
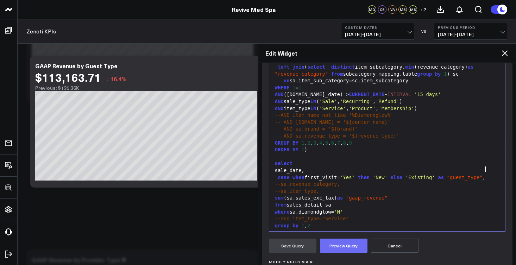
click at [357, 244] on button "Preview Query" at bounding box center [344, 246] width 48 height 14
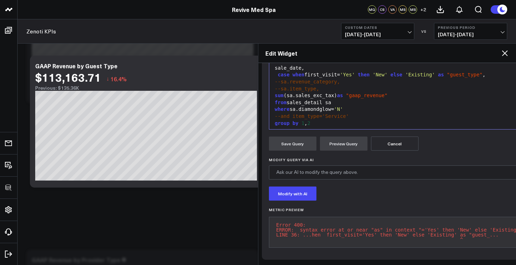
scroll to position [207, 0]
click at [444, 72] on span "as" at bounding box center [441, 75] width 6 height 6
click at [358, 147] on button "Preview Query" at bounding box center [344, 144] width 48 height 14
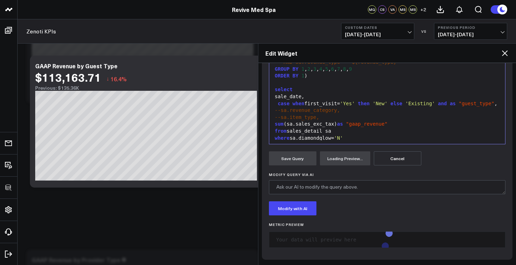
scroll to position [115, 0]
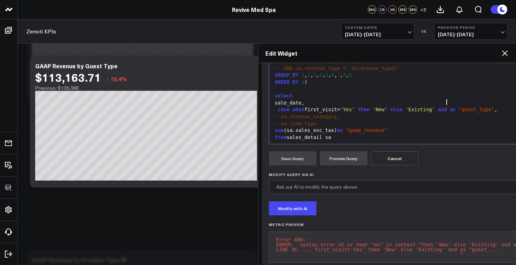
click at [447, 107] on span "and" at bounding box center [442, 110] width 9 height 6
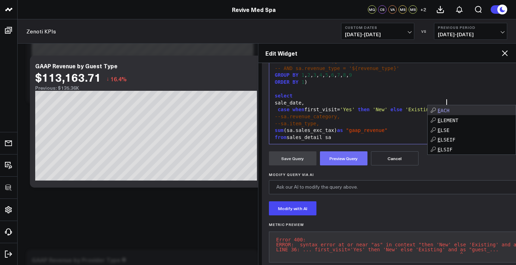
click at [358, 157] on button "Preview Query" at bounding box center [344, 158] width 48 height 14
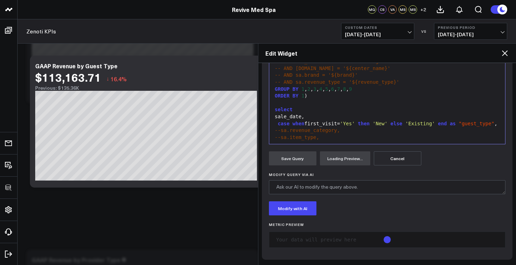
scroll to position [129, 0]
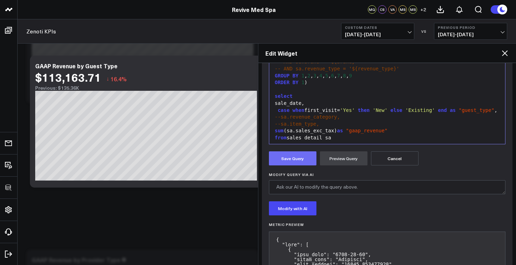
click at [296, 153] on button "Save Query" at bounding box center [293, 158] width 48 height 14
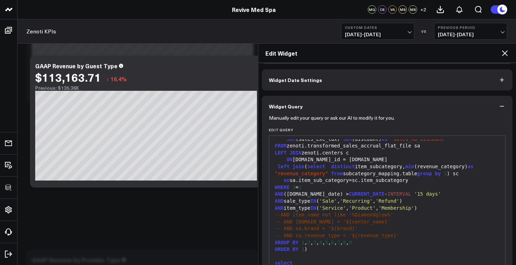
scroll to position [105, 0]
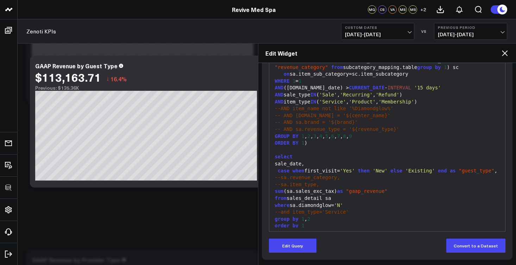
click at [505, 49] on icon at bounding box center [504, 53] width 8 height 8
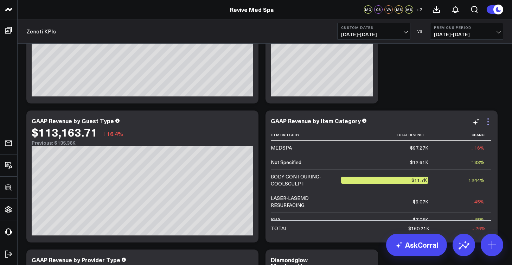
click at [488, 123] on icon at bounding box center [488, 122] width 8 height 8
click at [487, 119] on icon at bounding box center [488, 122] width 8 height 8
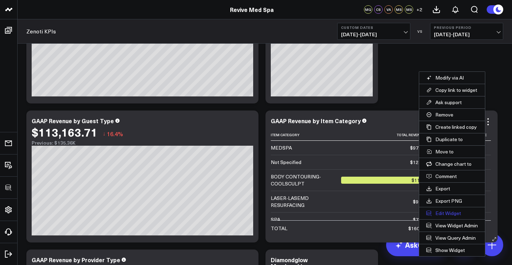
click at [450, 212] on button "Edit Widget" at bounding box center [453, 213] width 66 height 12
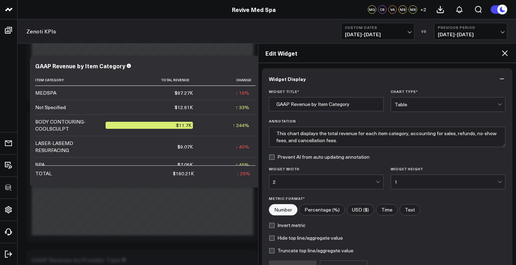
scroll to position [75, 0]
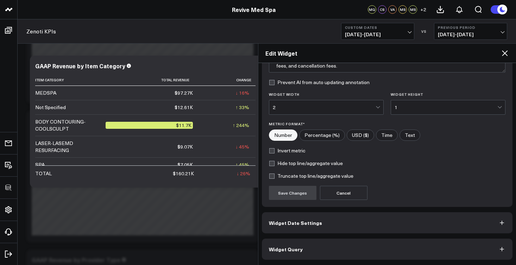
click at [348, 248] on button "Widget Query" at bounding box center [387, 249] width 251 height 21
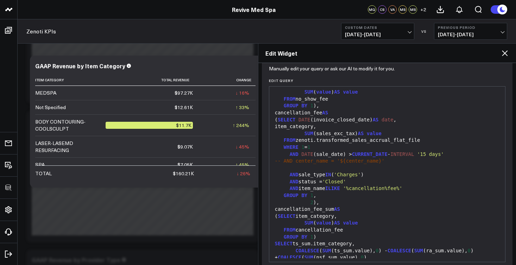
scroll to position [105, 0]
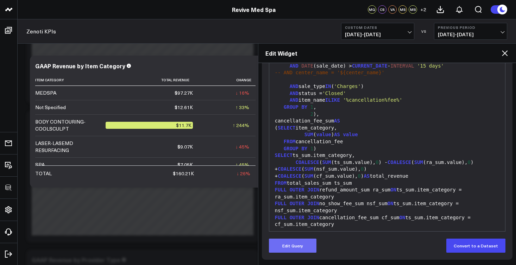
click at [300, 249] on button "Edit Query" at bounding box center [293, 246] width 48 height 14
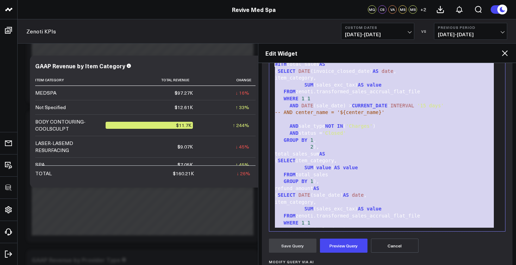
drag, startPoint x: 324, startPoint y: 223, endPoint x: 276, endPoint y: 55, distance: 175.4
click at [276, 55] on div "Edit Widget Widget Display Widget Date Settings Widget Query Manually edit your…" at bounding box center [387, 154] width 258 height 222
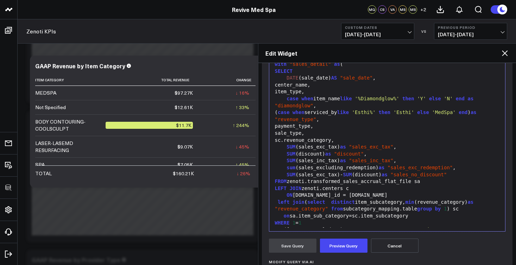
scroll to position [48, 0]
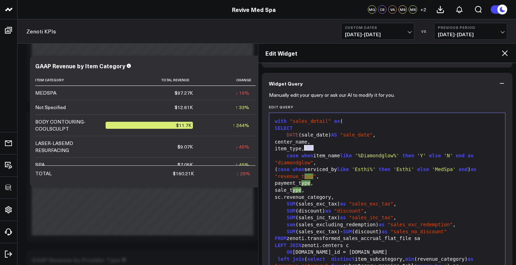
drag, startPoint x: 314, startPoint y: 148, endPoint x: 304, endPoint y: 147, distance: 9.6
click at [304, 147] on div "item_type," at bounding box center [387, 148] width 229 height 7
click at [322, 189] on div "sale_t ype ," at bounding box center [387, 190] width 229 height 7
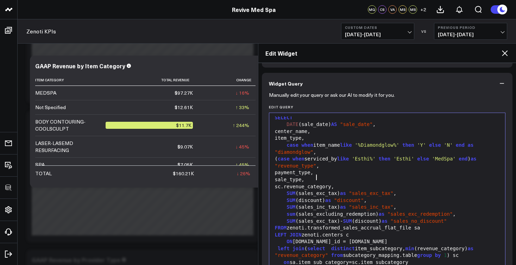
click at [351, 183] on div "sc.revenue_category," at bounding box center [387, 186] width 229 height 7
click at [343, 178] on div "sale_type," at bounding box center [387, 179] width 229 height 7
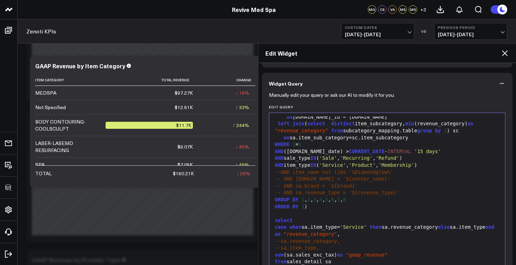
scroll to position [170, 0]
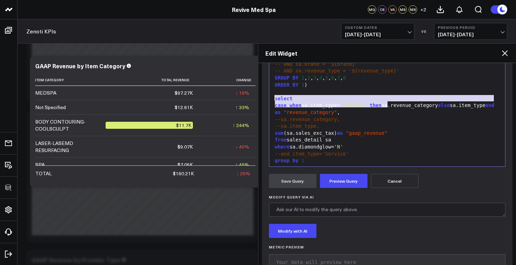
drag, startPoint x: 389, startPoint y: 105, endPoint x: 270, endPoint y: 100, distance: 118.4
click at [270, 100] on div "99 1 2 3 4 5 6 7 8 9 10 11 12 13 14 15 16 17 18 19 20 21 22 23 24 25 26 27 28 2…" at bounding box center [387, 79] width 237 height 176
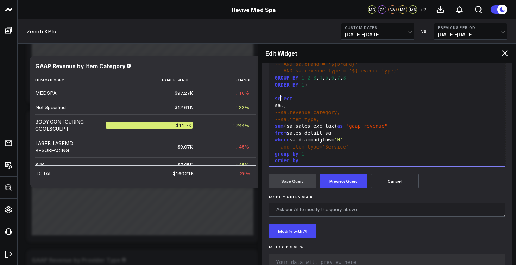
scroll to position [135, 0]
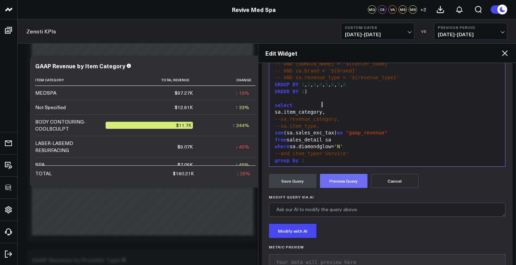
click at [355, 184] on button "Preview Query" at bounding box center [344, 181] width 48 height 14
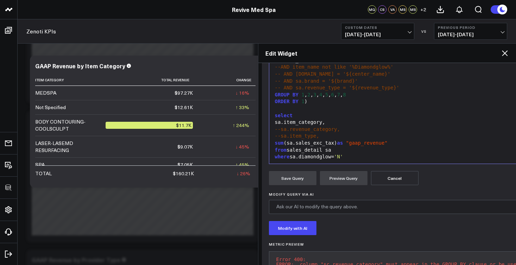
scroll to position [174, 0]
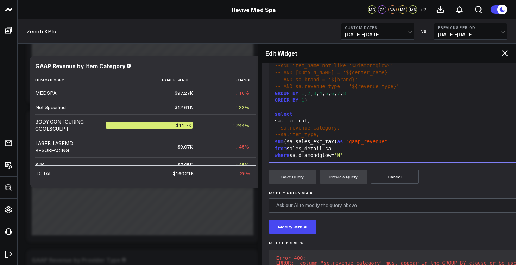
click at [308, 118] on div "sa.item_cat," at bounding box center [435, 121] width 324 height 7
click at [343, 177] on button "Preview Query" at bounding box center [344, 177] width 48 height 14
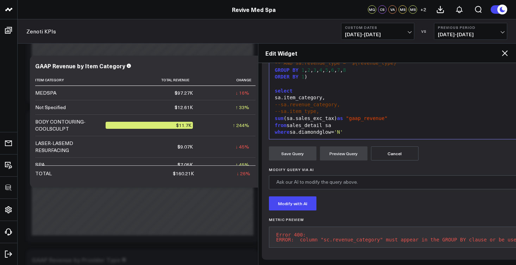
scroll to position [121, 0]
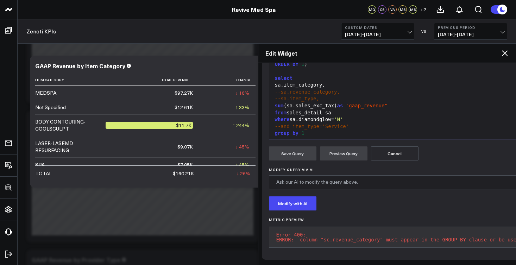
click at [316, 130] on div "group by 1" at bounding box center [435, 133] width 324 height 7
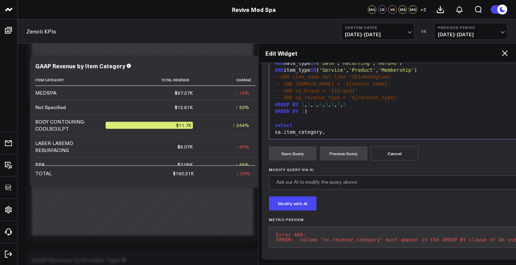
scroll to position [62, 0]
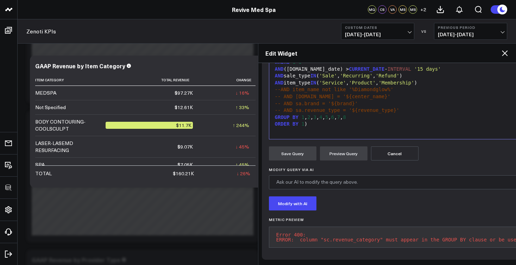
click at [355, 114] on div "GROUP BY 1 , 2 , 3 , 4 , 5 , 6 , 7 , 8" at bounding box center [435, 117] width 324 height 7
click at [349, 146] on button "Preview Query" at bounding box center [344, 153] width 48 height 14
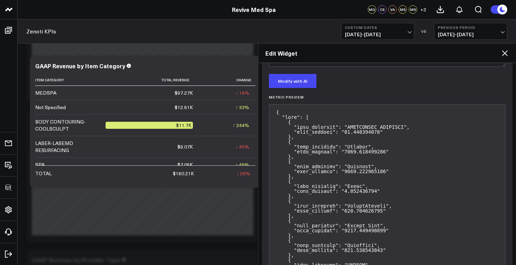
scroll to position [179, 0]
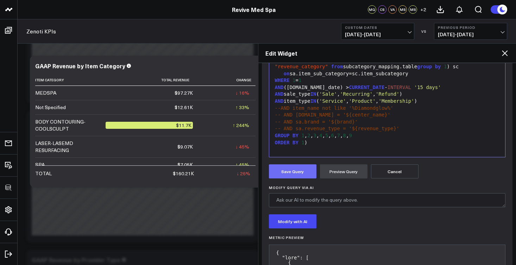
click at [276, 165] on button "Save Query" at bounding box center [293, 171] width 48 height 14
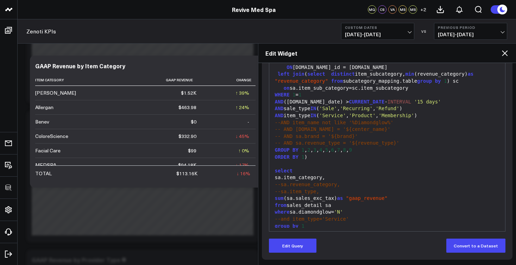
scroll to position [135, 0]
click at [303, 251] on button "Edit Query" at bounding box center [293, 246] width 48 height 14
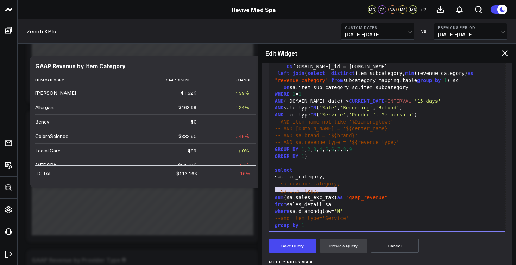
drag, startPoint x: 338, startPoint y: 189, endPoint x: 274, endPoint y: 189, distance: 63.7
click at [274, 194] on div "sum (sa.sales_exc_tax) as "gaap_revenue"" at bounding box center [387, 197] width 229 height 7
click at [307, 229] on div "order by 1" at bounding box center [387, 232] width 229 height 7
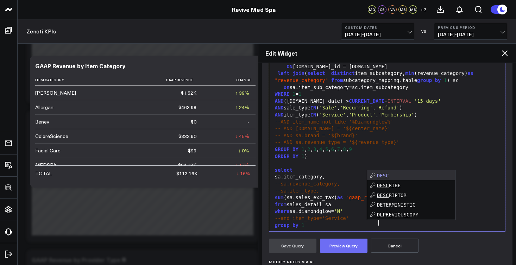
click at [329, 245] on button "Preview Query" at bounding box center [344, 246] width 48 height 14
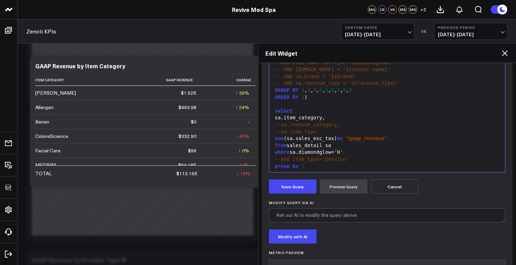
scroll to position [215, 0]
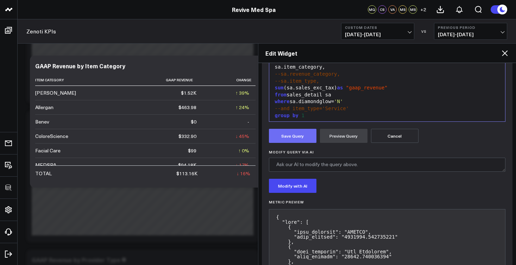
click at [294, 132] on button "Save Query" at bounding box center [293, 136] width 48 height 14
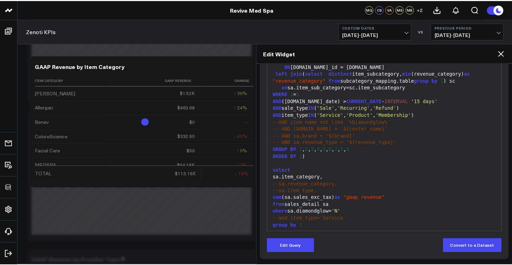
scroll to position [105, 0]
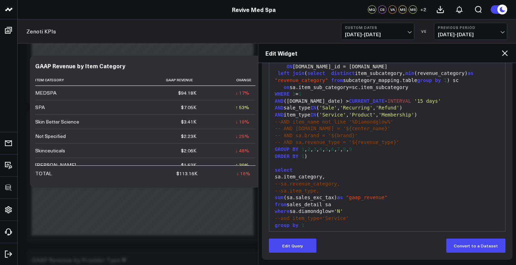
click at [505, 52] on icon at bounding box center [504, 53] width 8 height 8
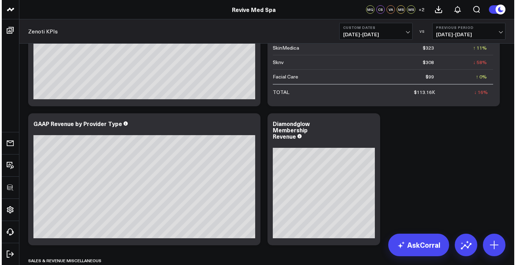
scroll to position [516, 0]
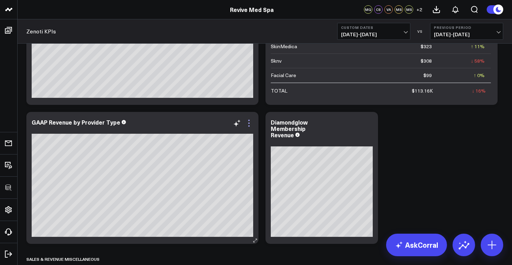
click at [251, 124] on icon at bounding box center [249, 123] width 8 height 8
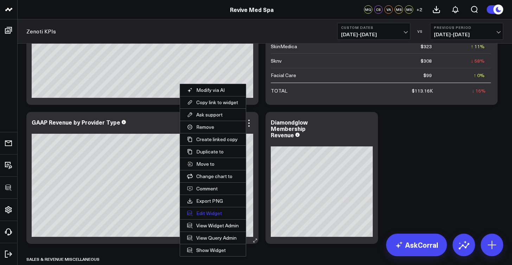
click at [213, 213] on button "Edit Widget" at bounding box center [213, 213] width 66 height 12
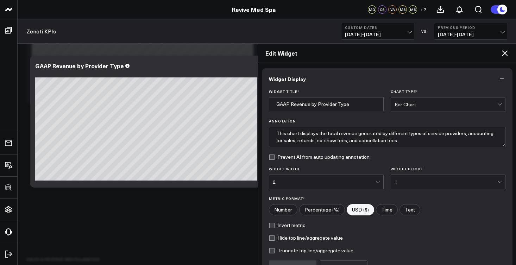
scroll to position [75, 0]
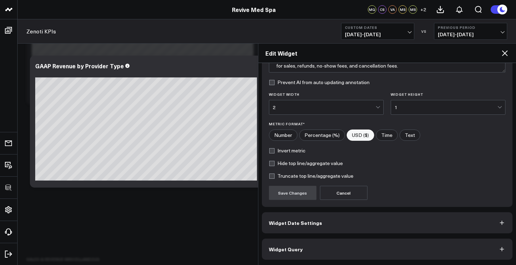
click at [322, 247] on button "Widget Query" at bounding box center [387, 249] width 251 height 21
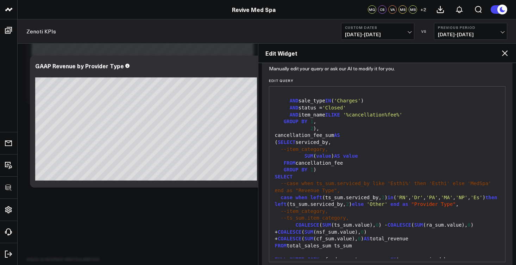
scroll to position [105, 0]
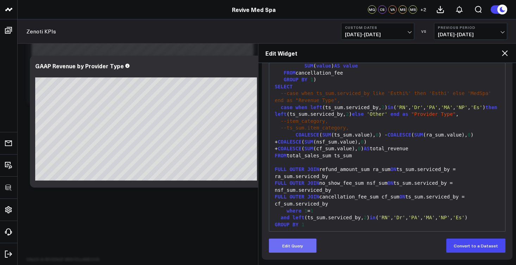
click at [300, 240] on button "Edit Query" at bounding box center [293, 246] width 48 height 14
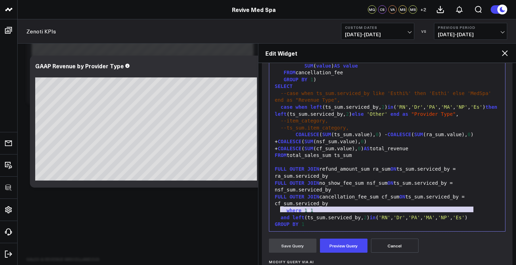
drag, startPoint x: 477, startPoint y: 211, endPoint x: 282, endPoint y: 209, distance: 195.3
click at [282, 214] on div "and left (ts_sum.serviced_by, 2 ) in ( 'RN' , 'Dr' , 'PA' , 'MA' , 'NP' , 'Es' )" at bounding box center [387, 217] width 229 height 7
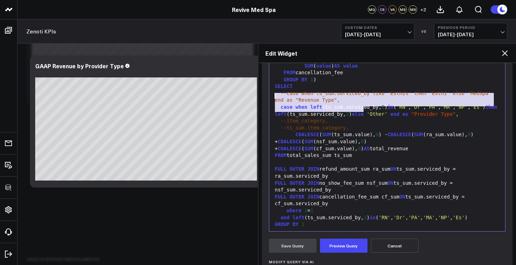
drag, startPoint x: 364, startPoint y: 108, endPoint x: 275, endPoint y: 94, distance: 90.2
click at [275, 104] on div "case when left (ts_sum.serviced_by, 2 ) in ( 'RN' , 'Dr' , 'PA' , 'MA' , 'NP' ,…" at bounding box center [387, 111] width 229 height 14
copy div "case when left (ts_sum.serviced_by, 2 ) in ( 'RN' , 'Dr' , 'PA' , 'MA' , 'NP' ,…"
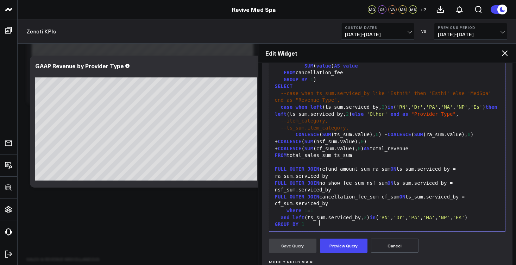
click at [329, 228] on div "ORDER BY 2 DESC" at bounding box center [387, 231] width 229 height 7
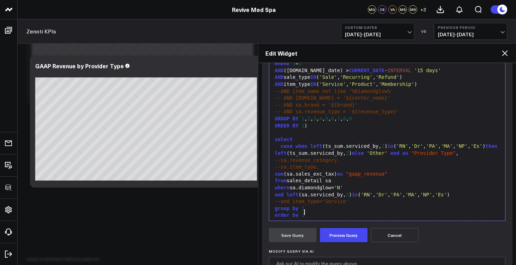
scroll to position [131, 0]
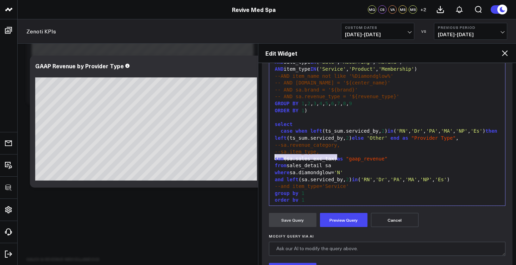
drag, startPoint x: 338, startPoint y: 158, endPoint x: 270, endPoint y: 159, distance: 68.3
click at [270, 159] on div "99 1 2 3 4 5 6 7 8 9 10 11 12 13 14 15 16 17 18 19 20 21 22 23 24 25 26 27 28 2…" at bounding box center [387, 118] width 237 height 176
click at [308, 197] on div "order by 1" at bounding box center [387, 200] width 229 height 7
paste div
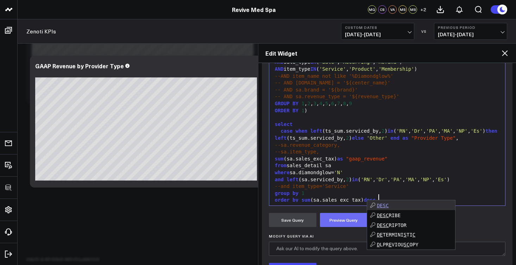
click at [332, 223] on button "Preview Query" at bounding box center [344, 220] width 48 height 14
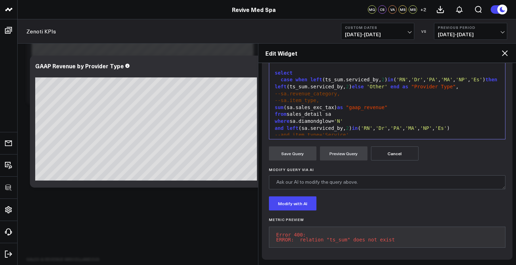
scroll to position [139, 0]
drag, startPoint x: 418, startPoint y: 75, endPoint x: 399, endPoint y: 75, distance: 18.3
click at [399, 78] on div "case when left ( ts_sum .serviced_by, 2 ) in ( 'RN' , 'Dr' , 'PA' , 'MA' , 'NP'…" at bounding box center [387, 85] width 229 height 14
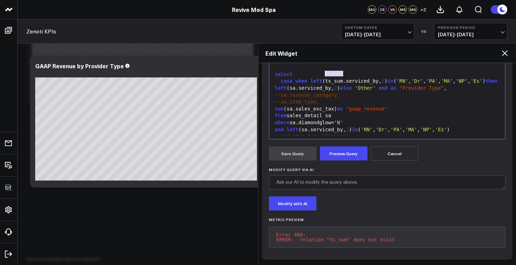
drag, startPoint x: 343, startPoint y: 69, endPoint x: 327, endPoint y: 69, distance: 16.2
click at [327, 78] on div "case when left (ts_sum.serviced_by, 2 ) in ( 'RN' , 'Dr' , 'PA' , 'MA' , 'NP' ,…" at bounding box center [387, 85] width 229 height 14
click at [328, 78] on div "case when left (tsa.serviced_by, 2 ) in ( 'RN' , 'Dr' , 'PA' , 'MA' , 'NP' , 'E…" at bounding box center [387, 85] width 229 height 14
click at [352, 151] on button "Preview Query" at bounding box center [344, 153] width 48 height 14
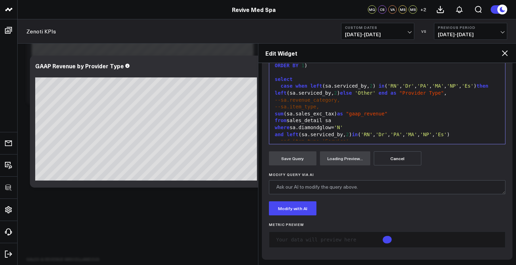
scroll to position [0, 0]
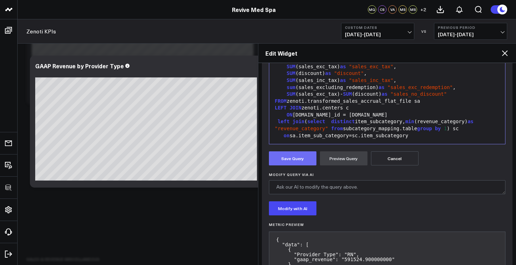
click at [308, 160] on button "Save Query" at bounding box center [293, 158] width 48 height 14
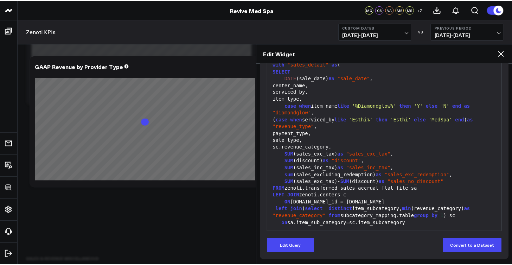
scroll to position [105, 0]
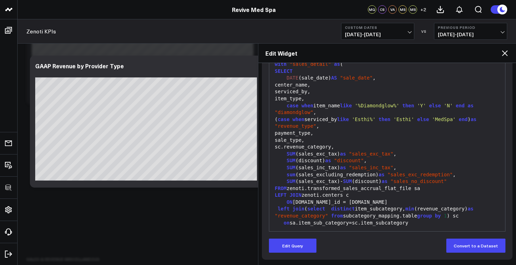
click at [506, 53] on icon at bounding box center [504, 53] width 8 height 8
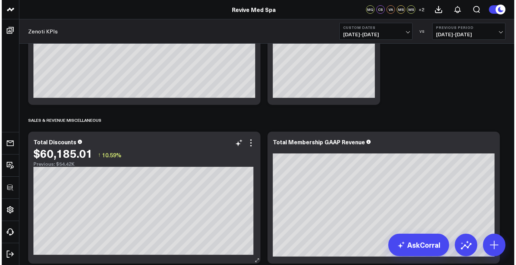
scroll to position [696, 0]
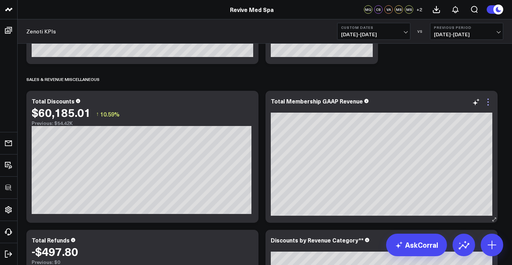
click at [488, 101] on icon at bounding box center [488, 102] width 8 height 8
click at [492, 100] on icon at bounding box center [488, 102] width 8 height 8
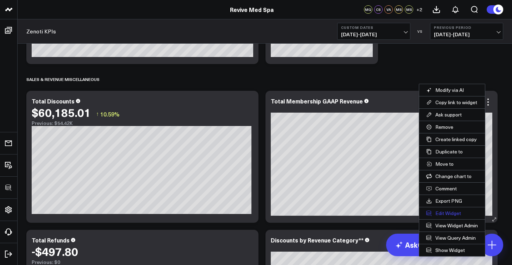
click at [442, 213] on button "Edit Widget" at bounding box center [453, 213] width 66 height 12
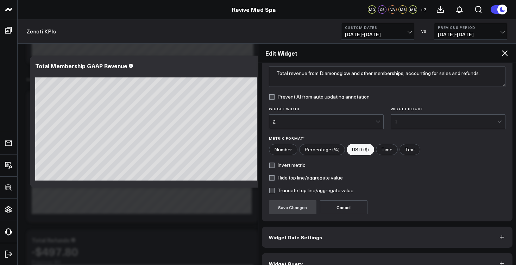
scroll to position [75, 0]
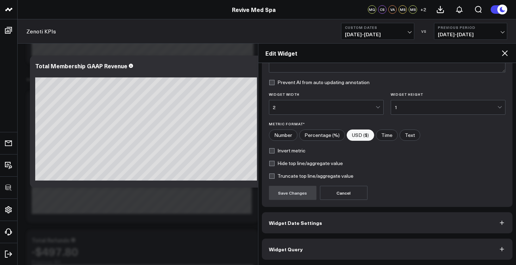
click at [316, 248] on button "Widget Query" at bounding box center [387, 249] width 251 height 21
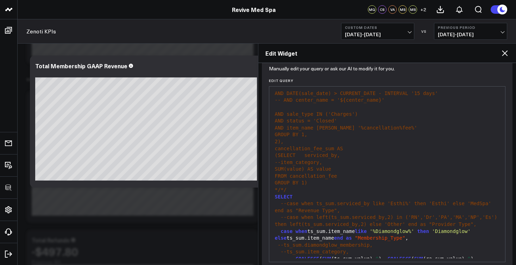
scroll to position [105, 0]
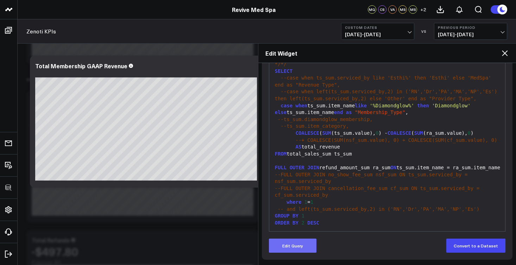
click at [304, 246] on button "Edit Query" at bounding box center [293, 246] width 48 height 14
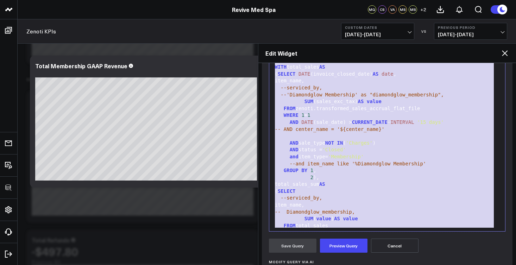
scroll to position [0, 0]
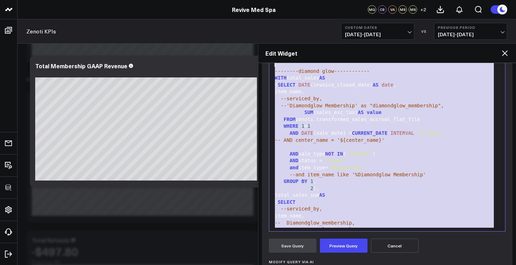
drag, startPoint x: 328, startPoint y: 222, endPoint x: 282, endPoint y: 45, distance: 182.8
click at [282, 45] on div "Edit Widget Widget Display Widget Date Settings Widget Query Manually edit your…" at bounding box center [387, 154] width 258 height 222
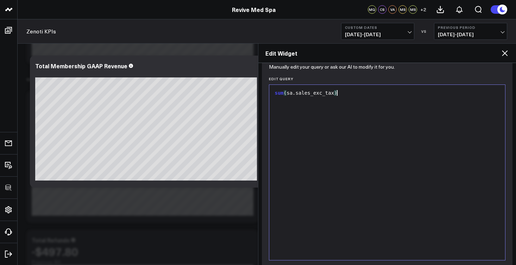
scroll to position [36, 0]
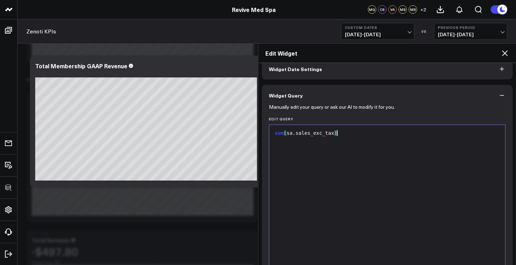
click at [353, 132] on div "sum ( sa.sales_exc_tax )" at bounding box center [387, 133] width 229 height 7
drag, startPoint x: 341, startPoint y: 133, endPoint x: 269, endPoint y: 133, distance: 72.1
click at [270, 133] on div "9 1 › sum (sa.sales_exc_tax)" at bounding box center [387, 213] width 237 height 176
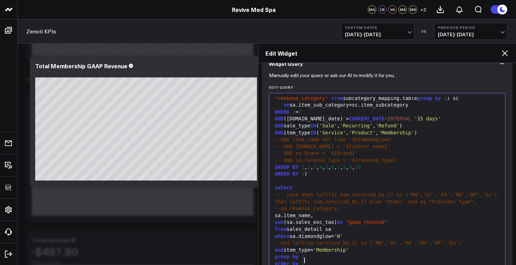
scroll to position [101, 0]
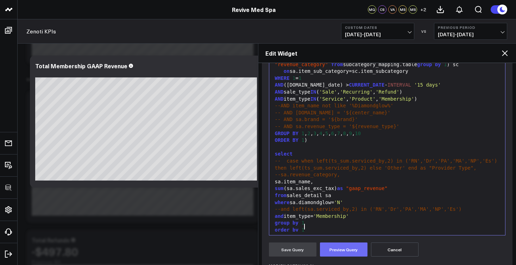
click at [342, 252] on button "Preview Query" at bounding box center [344, 249] width 48 height 14
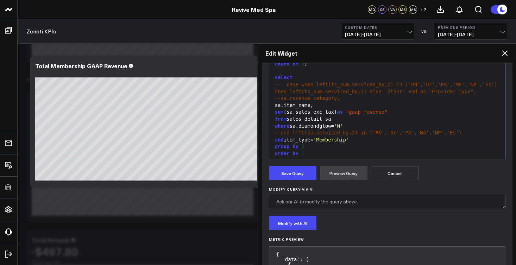
scroll to position [219, 0]
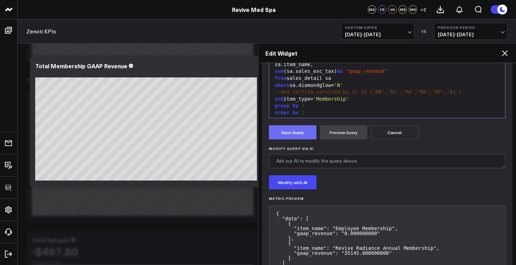
click at [289, 132] on button "Save Query" at bounding box center [293, 132] width 48 height 14
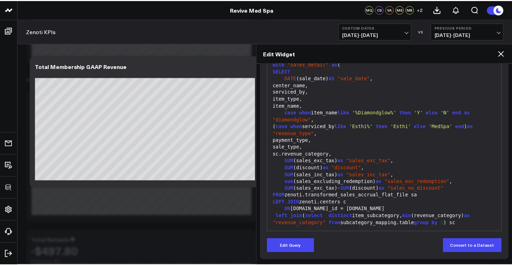
scroll to position [14, 0]
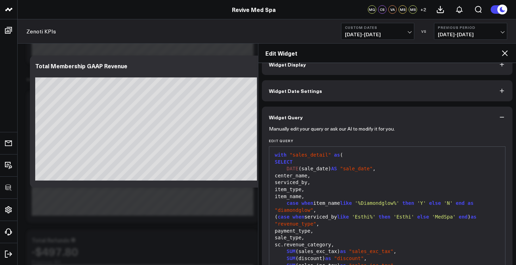
click at [330, 72] on button "Widget Display" at bounding box center [387, 64] width 251 height 21
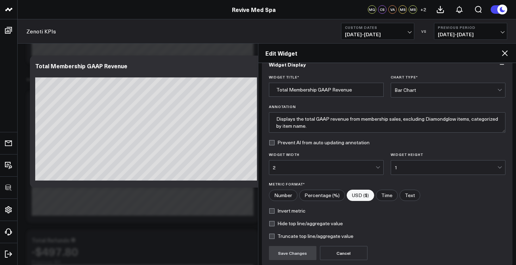
click at [301, 174] on div "2" at bounding box center [324, 167] width 103 height 14
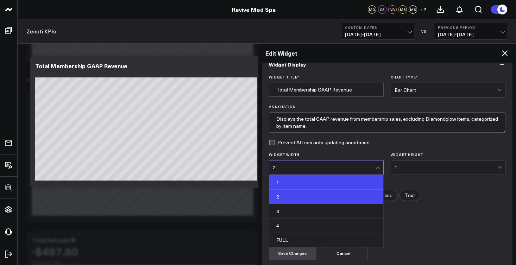
click at [299, 179] on div "1" at bounding box center [326, 182] width 114 height 14
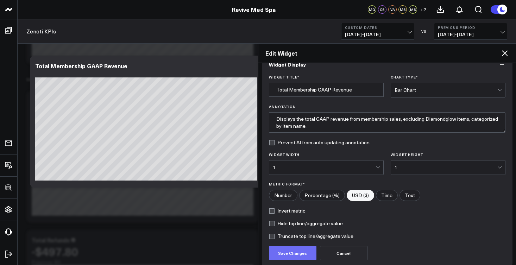
click at [298, 256] on button "Save Changes" at bounding box center [293, 253] width 48 height 14
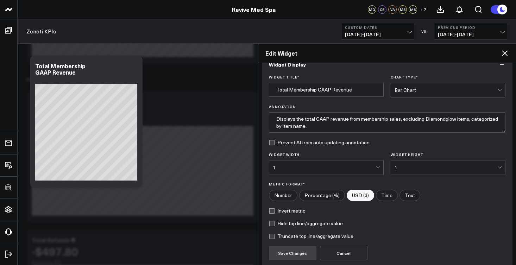
click at [505, 55] on icon at bounding box center [504, 53] width 8 height 8
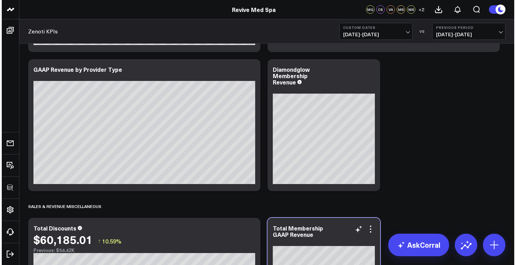
scroll to position [565, 0]
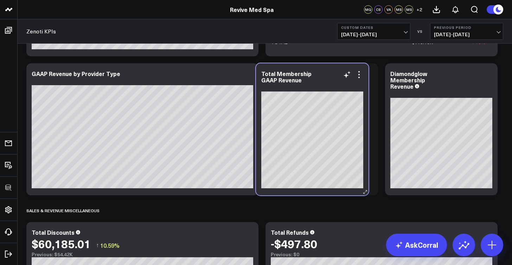
drag, startPoint x: 322, startPoint y: 238, endPoint x: 298, endPoint y: 89, distance: 150.7
click at [298, 89] on div "Total Membership GAAP Revenue" at bounding box center [312, 80] width 102 height 21
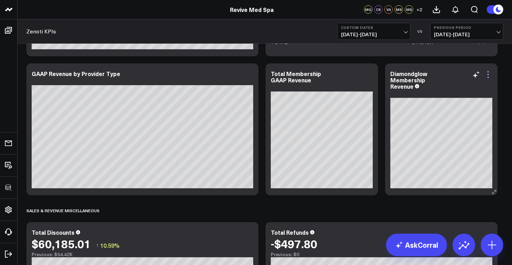
click at [490, 76] on icon at bounding box center [488, 74] width 8 height 8
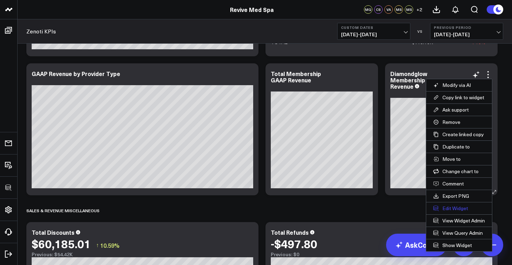
click at [458, 211] on button "Edit Widget" at bounding box center [460, 208] width 66 height 12
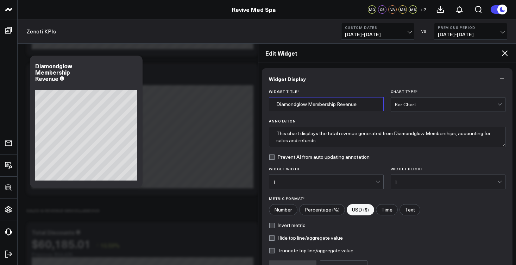
drag, startPoint x: 366, startPoint y: 103, endPoint x: 338, endPoint y: 107, distance: 28.4
click at [338, 107] on input "Diamondglow Membership Revenue" at bounding box center [326, 104] width 115 height 14
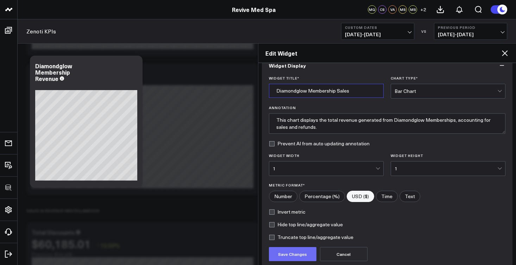
type input "Diamondglow Membership Sales"
click at [301, 254] on button "Save Changes" at bounding box center [293, 254] width 48 height 14
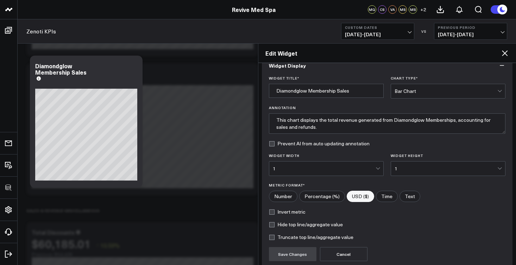
click at [506, 52] on icon at bounding box center [504, 53] width 8 height 8
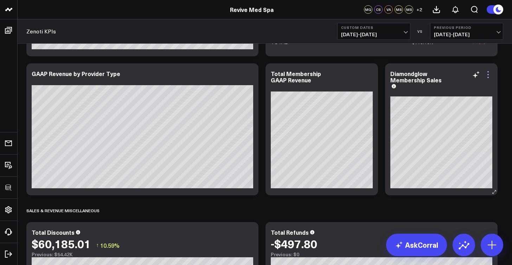
click at [490, 76] on icon at bounding box center [488, 74] width 8 height 8
click at [370, 76] on icon at bounding box center [369, 74] width 8 height 8
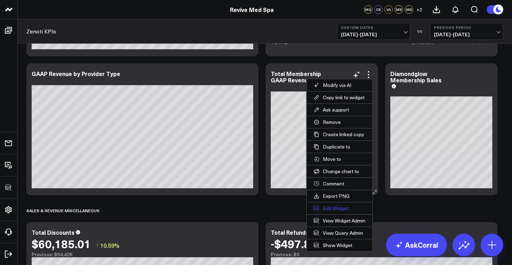
click at [341, 211] on button "Edit Widget" at bounding box center [340, 208] width 66 height 12
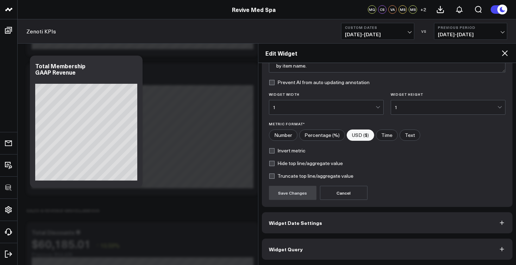
scroll to position [75, 0]
click at [362, 241] on button "Widget Query" at bounding box center [387, 249] width 251 height 21
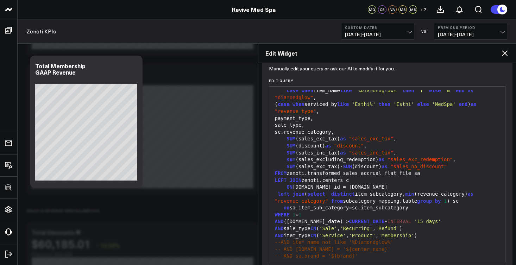
scroll to position [5, 0]
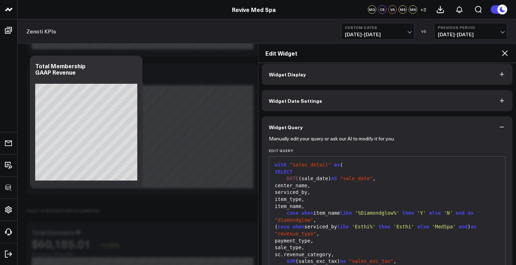
click at [494, 102] on button "Widget Date Settings" at bounding box center [387, 100] width 251 height 21
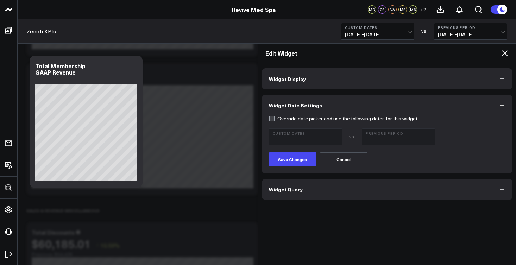
scroll to position [0, 0]
click at [460, 71] on button "Widget Display" at bounding box center [387, 78] width 251 height 21
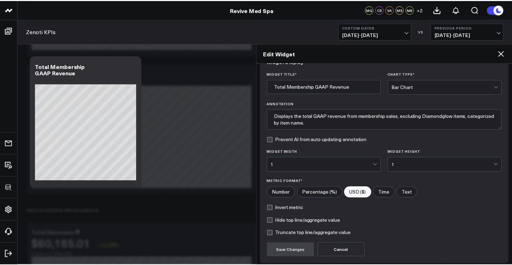
scroll to position [55, 0]
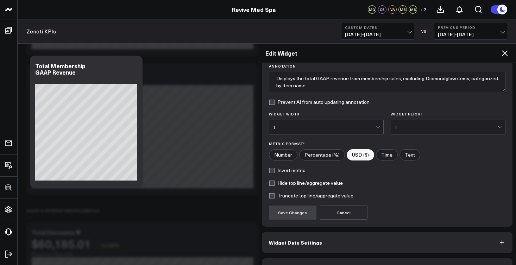
click at [506, 54] on icon at bounding box center [504, 53] width 8 height 8
